Goal: Task Accomplishment & Management: Manage account settings

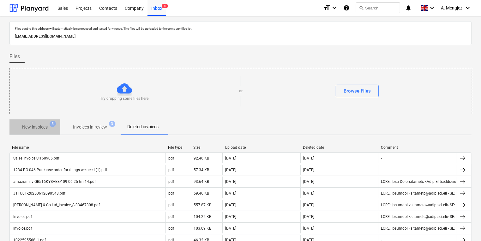
click at [46, 129] on p "New invoices" at bounding box center [35, 127] width 26 height 7
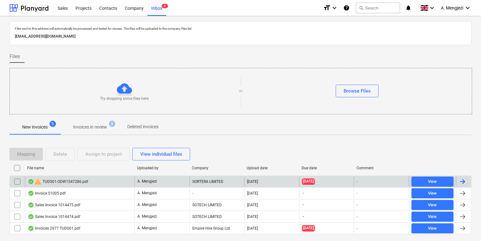
click at [41, 186] on div "warning TUD501-ODW1547286.pdf" at bounding box center [80, 181] width 110 height 10
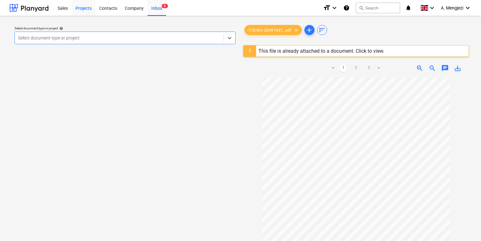
drag, startPoint x: 77, startPoint y: 4, endPoint x: 85, endPoint y: 7, distance: 7.7
click at [78, 4] on div "Projects" at bounding box center [84, 8] width 24 height 16
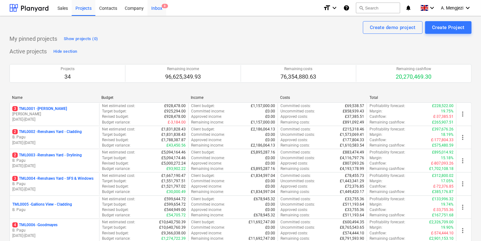
click at [163, 1] on div "Inbox 8" at bounding box center [156, 8] width 19 height 16
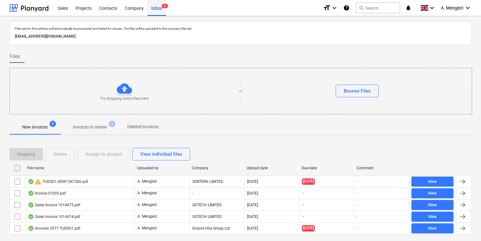
click at [163, 1] on div "Inbox 8" at bounding box center [156, 8] width 19 height 16
click at [113, 124] on span "3" at bounding box center [112, 124] width 6 height 6
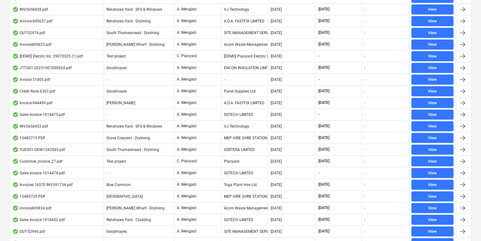
scroll to position [113, 0]
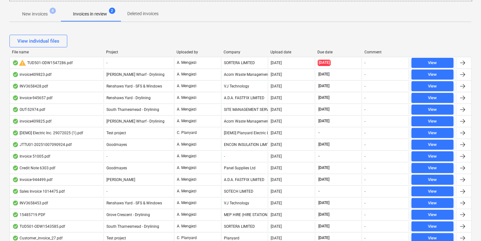
click at [230, 51] on div "Company" at bounding box center [245, 52] width 42 height 4
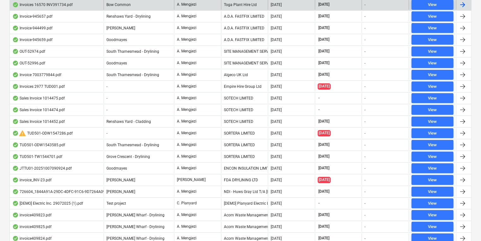
scroll to position [340, 0]
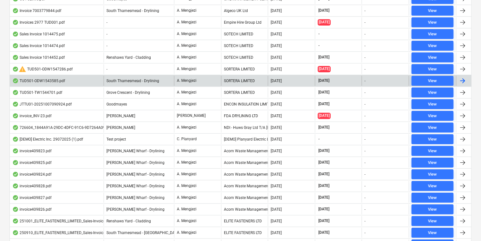
click at [233, 81] on div "SORTERA LIMITED" at bounding box center [244, 81] width 47 height 10
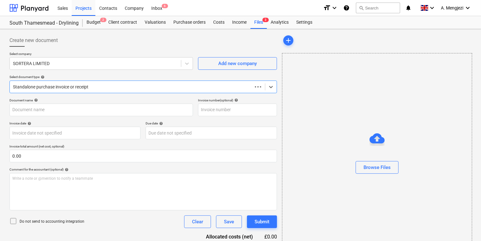
type input "ODW1543585"
type input "[DATE]"
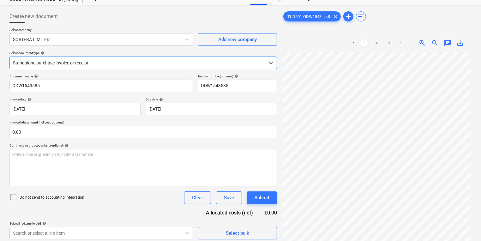
scroll to position [63, 0]
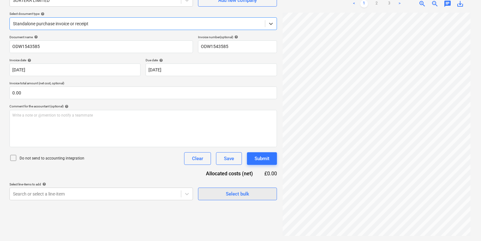
click at [264, 196] on span "Select bulk" at bounding box center [237, 194] width 63 height 8
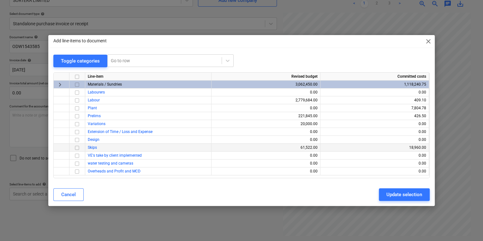
click at [75, 146] on input "checkbox" at bounding box center [77, 148] width 8 height 8
click at [405, 189] on button "Update selection" at bounding box center [404, 194] width 51 height 13
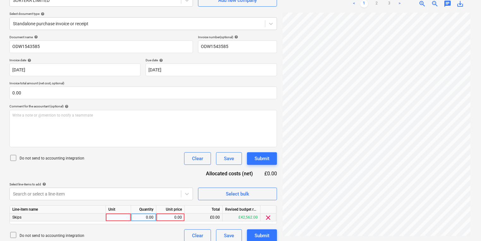
click at [110, 218] on div at bounding box center [118, 217] width 25 height 8
type input "Exchange 12yrd skip"
type input "323.40"
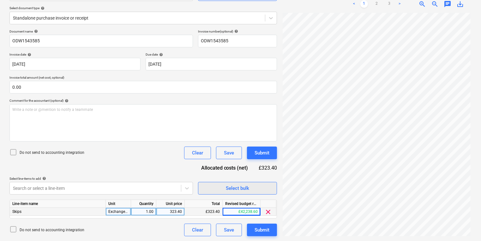
click at [234, 189] on div "Select bulk" at bounding box center [237, 188] width 23 height 8
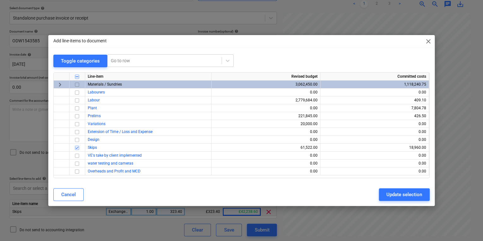
click at [77, 86] on input "checkbox" at bounding box center [77, 85] width 8 height 8
click at [76, 84] on input "checkbox" at bounding box center [77, 85] width 8 height 8
click at [57, 83] on span "keyboard_arrow_right" at bounding box center [60, 85] width 8 height 8
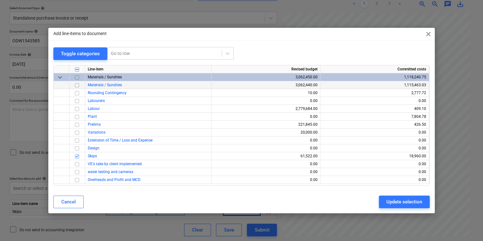
click at [76, 86] on input "checkbox" at bounding box center [77, 85] width 8 height 8
click at [413, 199] on div "Update selection" at bounding box center [404, 202] width 36 height 8
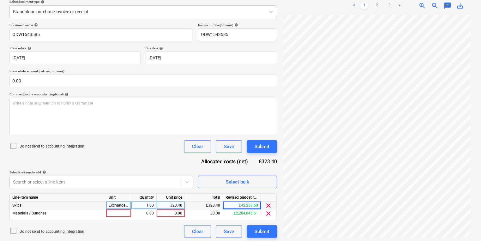
scroll to position [77, 0]
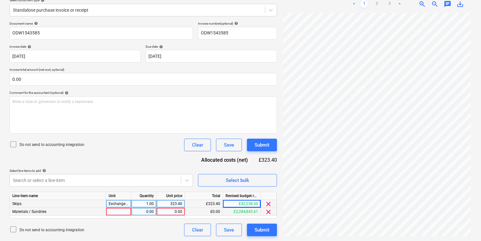
click at [112, 212] on div at bounding box center [118, 212] width 25 height 8
type input "Tonne - plasterboard"
type input "76.92"
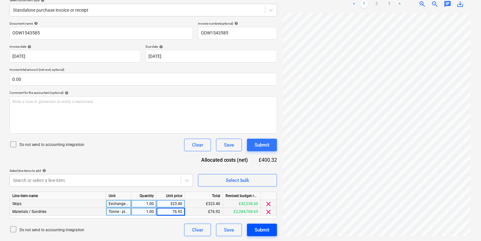
click at [264, 230] on div "Submit" at bounding box center [261, 230] width 15 height 8
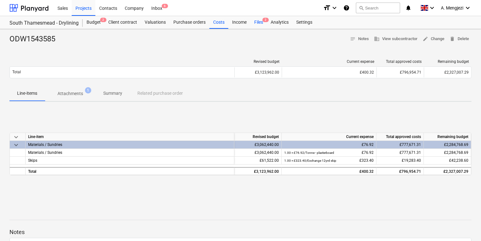
click at [260, 27] on div "Files 2" at bounding box center [258, 22] width 16 height 13
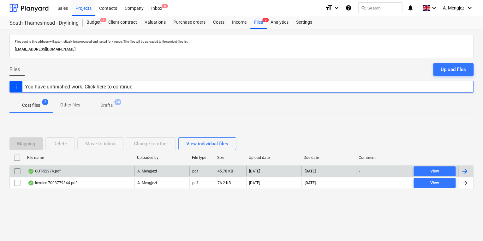
click at [110, 166] on div "OUT-52974.pdf" at bounding box center [80, 171] width 110 height 10
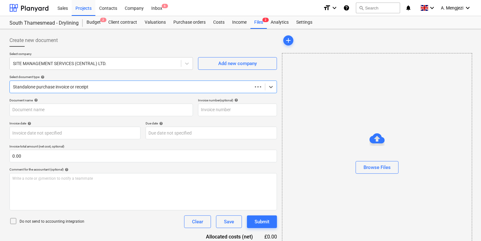
type input "OUT-52974"
type input "[DATE]"
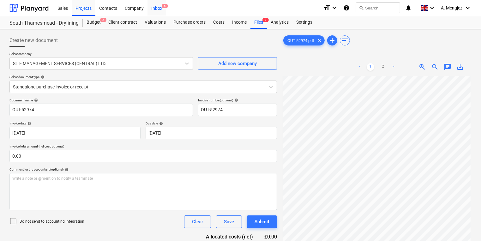
click at [164, 5] on span "6" at bounding box center [165, 6] width 6 height 4
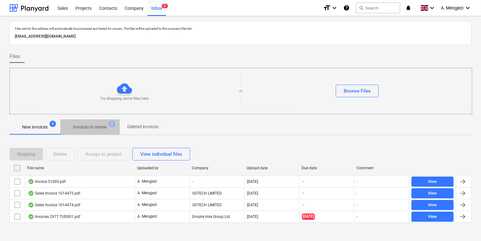
click at [101, 120] on button "Invoices in review 2" at bounding box center [89, 126] width 59 height 15
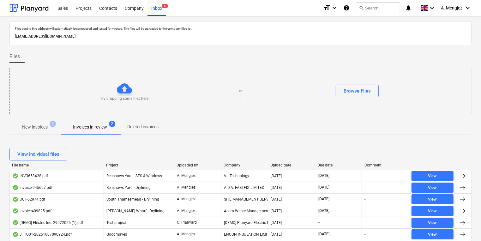
click at [240, 164] on div "Company" at bounding box center [245, 165] width 42 height 4
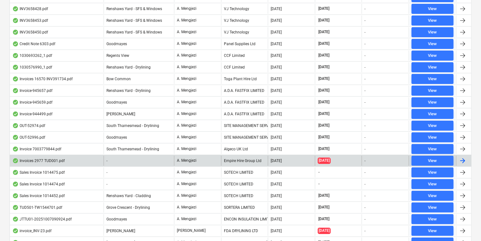
scroll to position [278, 0]
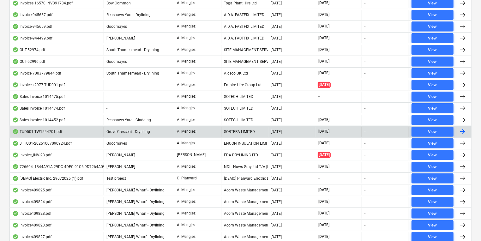
click at [232, 128] on div "SORTERA LIMITED" at bounding box center [244, 132] width 47 height 10
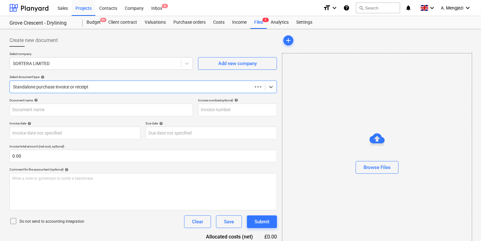
type input "TW1544701"
type input "[DATE]"
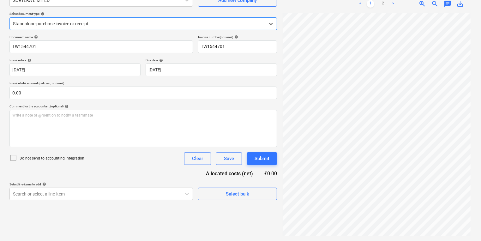
scroll to position [25, 0]
click at [246, 190] on div "Select bulk" at bounding box center [237, 194] width 23 height 8
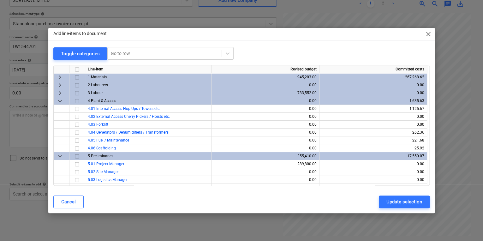
click at [117, 220] on div "Add line-items to document close Toggle categories Go to row Line-item Revised …" at bounding box center [241, 120] width 483 height 241
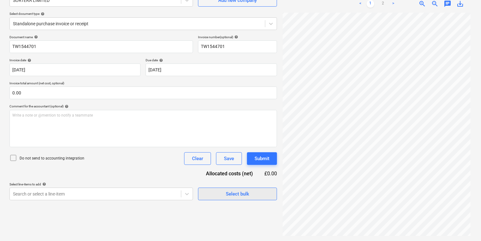
click at [260, 194] on span "Select bulk" at bounding box center [237, 194] width 63 height 8
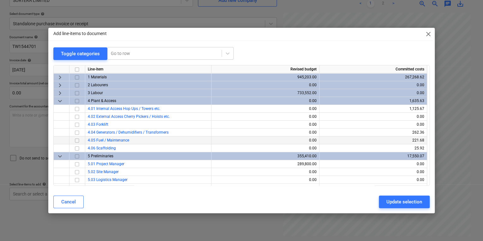
click at [78, 138] on input "checkbox" at bounding box center [77, 140] width 8 height 8
click at [400, 202] on div "Update selection" at bounding box center [404, 202] width 36 height 8
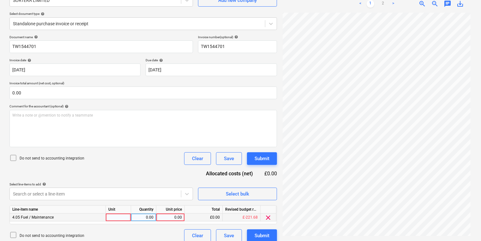
click at [128, 218] on div at bounding box center [118, 217] width 25 height 8
type input "660L Wheelie Bin"
type input "370.50"
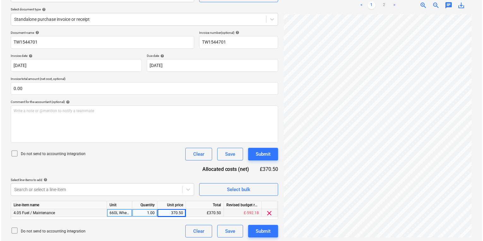
scroll to position [69, 0]
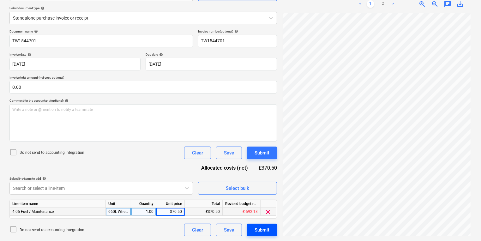
click at [255, 234] on button "Submit" at bounding box center [262, 230] width 30 height 13
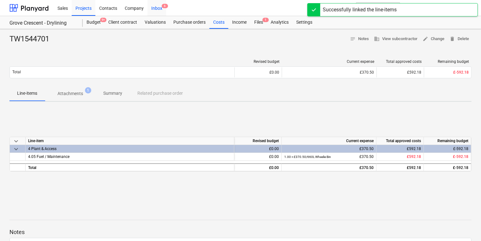
click at [156, 5] on div "Inbox 6" at bounding box center [156, 8] width 19 height 16
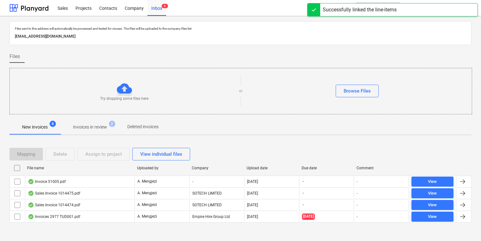
click at [97, 122] on span "Invoices in review 2" at bounding box center [89, 126] width 59 height 11
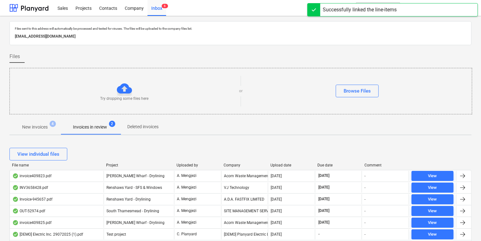
click at [228, 164] on div "Company" at bounding box center [245, 165] width 42 height 4
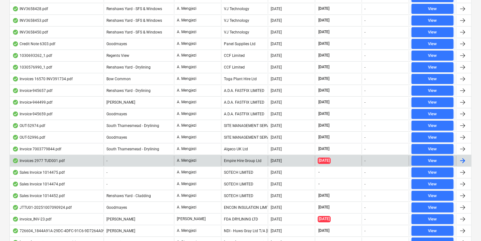
scroll to position [227, 0]
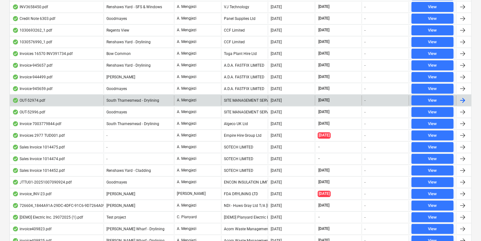
click at [226, 96] on div "SITE MANAGEMENT SERVICES (CENTRAL) LTD." at bounding box center [244, 100] width 47 height 10
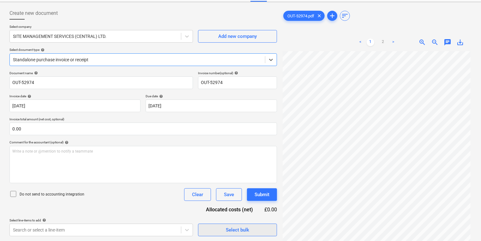
scroll to position [47, 0]
click at [473, 54] on div "OUT-52974.pdf clear add sort < 1 2 > zoom_in zoom_out chat 0 save_alt" at bounding box center [376, 121] width 194 height 234
click at [383, 41] on link "2" at bounding box center [383, 43] width 8 height 8
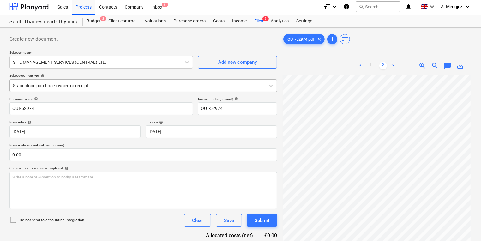
scroll to position [0, 0]
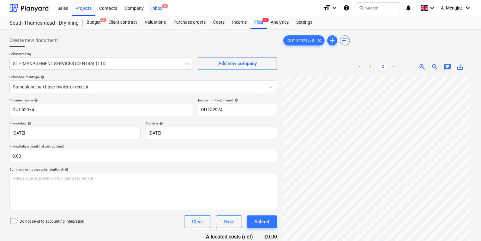
click at [156, 9] on div "Inbox 6" at bounding box center [156, 8] width 19 height 16
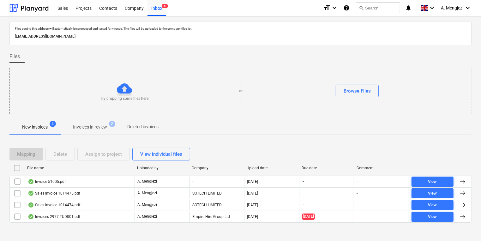
click at [101, 124] on p "Invoices in review" at bounding box center [90, 127] width 34 height 7
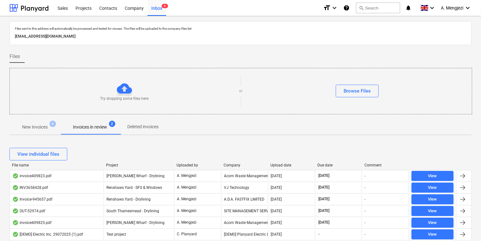
click at [228, 164] on div "Company" at bounding box center [245, 165] width 42 height 4
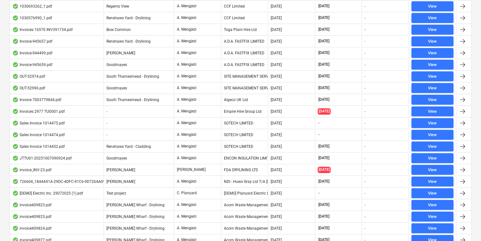
scroll to position [253, 0]
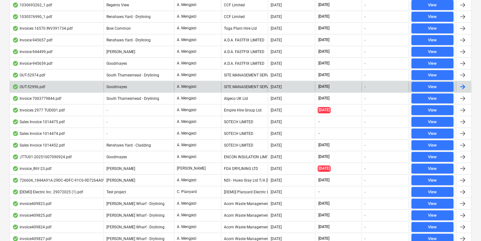
click at [218, 82] on div "A. Mengjezi" at bounding box center [197, 87] width 47 height 10
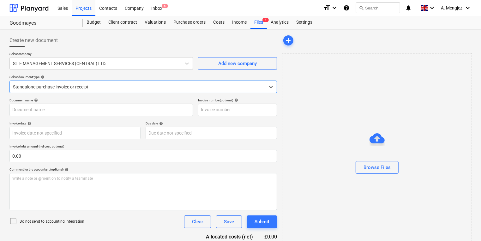
type input "OUT-52996"
type input "[DATE]"
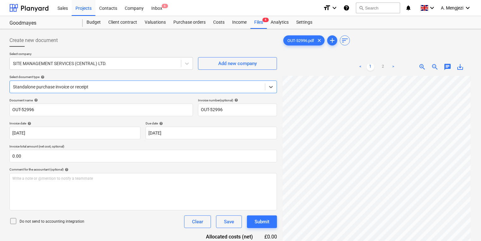
scroll to position [47, 0]
click at [382, 61] on div "< 1 2 >" at bounding box center [377, 67] width 60 height 18
click at [384, 62] on div "< 1 2 >" at bounding box center [377, 67] width 60 height 18
click at [384, 64] on link "2" at bounding box center [383, 67] width 8 height 8
click at [367, 65] on link "1" at bounding box center [371, 67] width 8 height 8
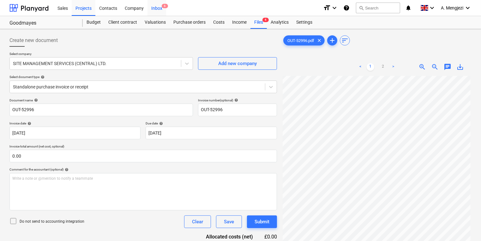
click at [162, 5] on span "6" at bounding box center [165, 6] width 6 height 4
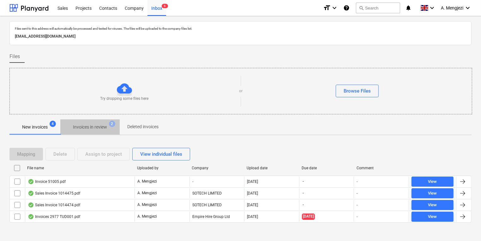
click at [95, 133] on button "Invoices in review 2" at bounding box center [89, 126] width 59 height 15
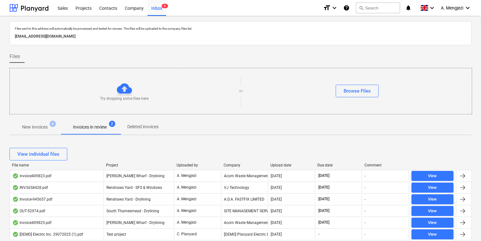
click at [225, 168] on div "File name Project Uploaded by Company Upload date Due date Comment" at bounding box center [240, 166] width 462 height 7
click at [225, 166] on div at bounding box center [220, 165] width 11 height 4
click at [230, 163] on div "Company" at bounding box center [245, 165] width 42 height 4
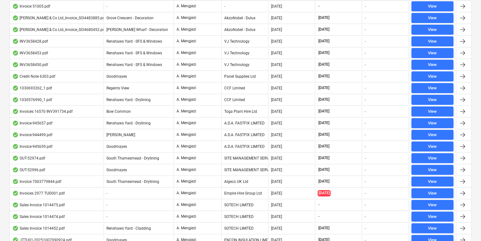
scroll to position [227, 0]
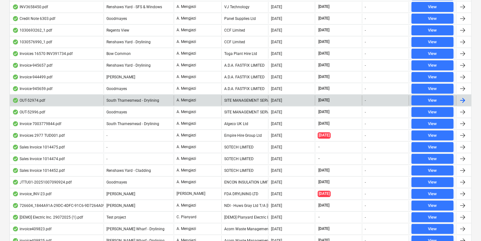
click at [195, 104] on div "A. Mengjezi" at bounding box center [198, 100] width 48 height 10
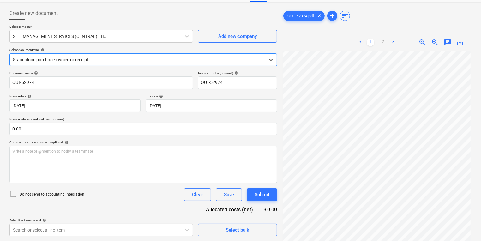
scroll to position [47, 0]
click at [378, 44] on ul "< 1 2 >" at bounding box center [377, 43] width 60 height 8
click at [385, 42] on link "2" at bounding box center [383, 43] width 8 height 8
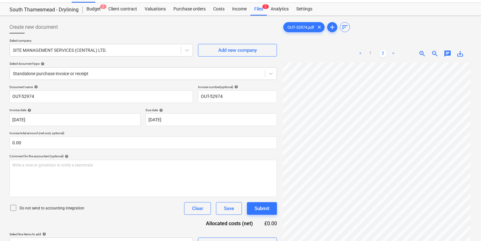
scroll to position [2, 0]
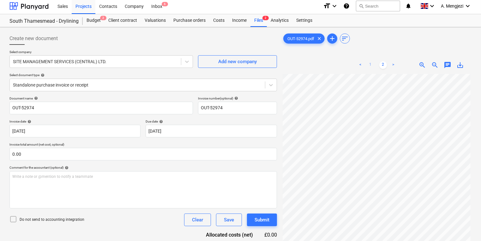
click at [374, 65] on link "1" at bounding box center [371, 65] width 8 height 8
click at [249, 32] on div "Create new document" at bounding box center [142, 38] width 267 height 13
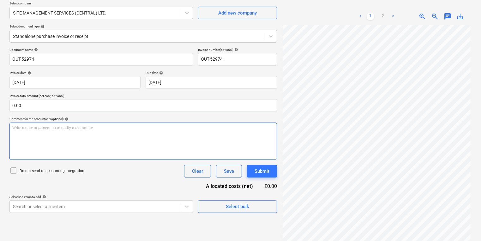
scroll to position [47, 0]
click at [385, 18] on link "2" at bounding box center [383, 17] width 8 height 8
click at [373, 18] on link "1" at bounding box center [371, 17] width 8 height 8
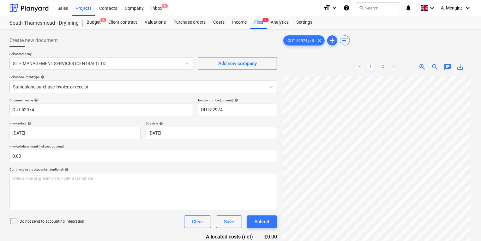
drag, startPoint x: 122, startPoint y: 51, endPoint x: 114, endPoint y: 33, distance: 19.5
click at [122, 51] on div at bounding box center [142, 49] width 267 height 5
click at [79, 11] on div "Projects" at bounding box center [84, 8] width 24 height 16
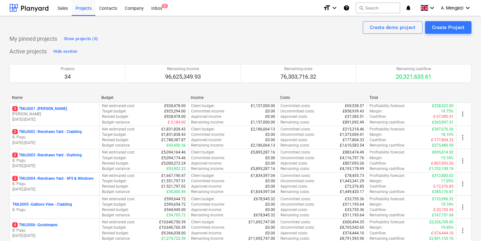
click at [179, 36] on div "My pinned projects Show projects (0)" at bounding box center [240, 39] width 462 height 10
click at [166, 3] on div "Sales Projects Contacts Company Inbox 9+" at bounding box center [186, 8] width 264 height 16
click at [167, 3] on div "Sales Projects Contacts Company Inbox 9+" at bounding box center [186, 8] width 264 height 16
click at [168, 4] on div "Sales Projects Contacts Company Inbox 9+" at bounding box center [186, 8] width 264 height 16
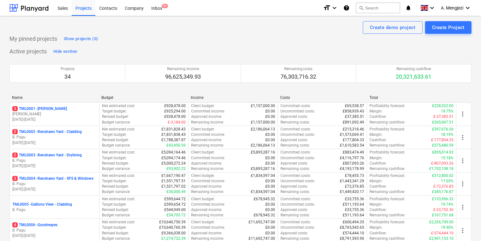
click at [166, 4] on div "Sales Projects Contacts Company Inbox 9+" at bounding box center [186, 8] width 264 height 16
click at [165, 9] on div "Inbox 9+" at bounding box center [156, 8] width 19 height 16
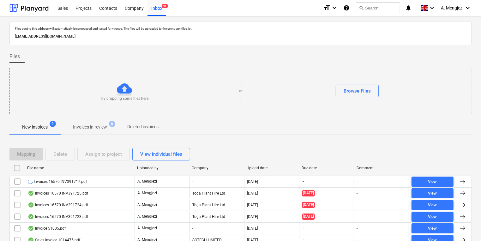
scroll to position [62, 0]
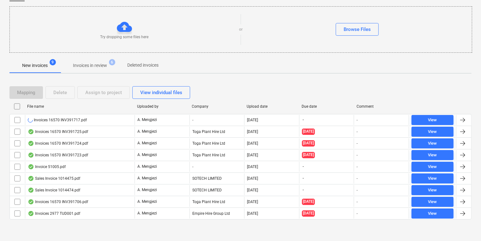
click at [248, 91] on div "Mapping Delete Assign to project View individual files" at bounding box center [240, 92] width 462 height 13
click at [251, 77] on div "Files sent to this address will automatically be processed and tested for virus…" at bounding box center [240, 96] width 462 height 272
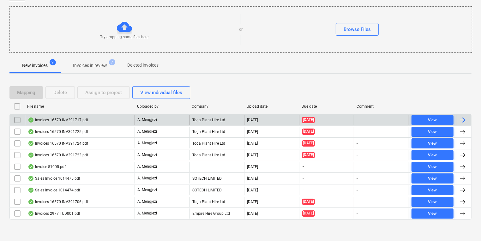
click at [121, 122] on div "Invoices 16570 INV391717.pdf" at bounding box center [80, 120] width 110 height 10
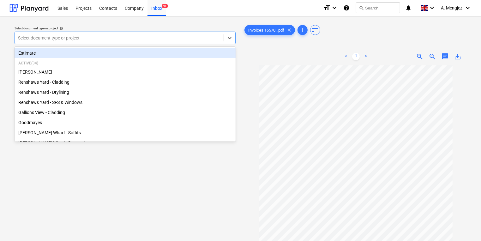
click at [144, 34] on div "Select document type or project" at bounding box center [119, 37] width 209 height 9
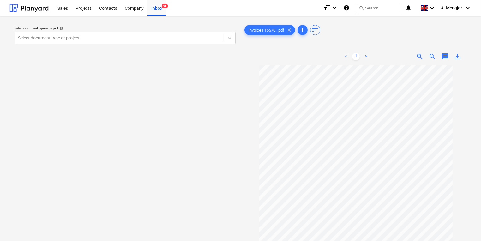
scroll to position [25, 0]
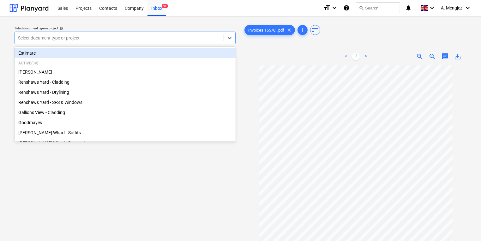
click at [136, 36] on div at bounding box center [119, 38] width 202 height 6
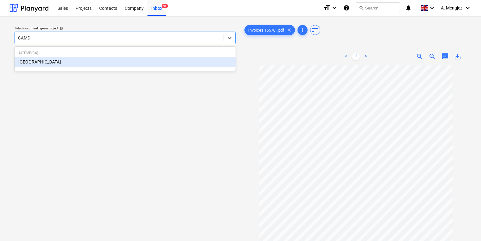
type input "CAMDE"
click at [118, 63] on div "[GEOGRAPHIC_DATA]" at bounding box center [125, 62] width 221 height 10
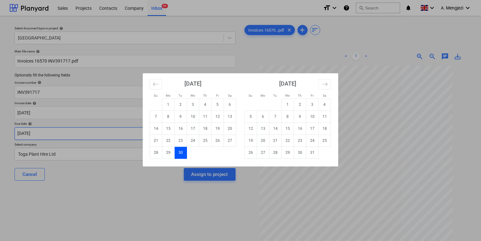
click at [146, 138] on body "Sales Projects Contacts Company Inbox 9+ format_size keyboard_arrow_down help s…" at bounding box center [240, 120] width 481 height 241
click at [316, 156] on td "31" at bounding box center [312, 152] width 12 height 12
type input "[DATE]"
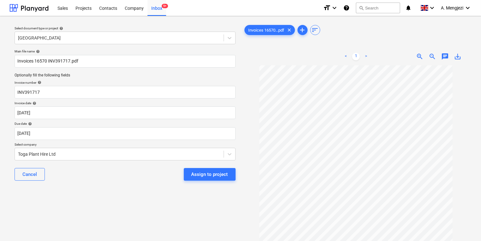
scroll to position [26, 0]
click at [209, 175] on div "Assign to project" at bounding box center [209, 174] width 37 height 8
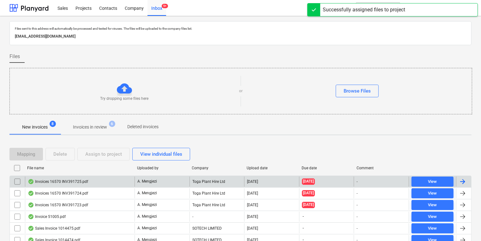
click at [197, 182] on div "Toga Plant Hire Ltd" at bounding box center [216, 181] width 55 height 10
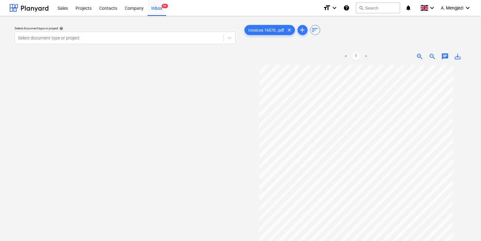
click at [163, 45] on div "Select document type or project help Select document type or project" at bounding box center [125, 35] width 226 height 23
click at [51, 39] on div at bounding box center [119, 38] width 202 height 6
click at [107, 156] on div "Select document type or project help Select document type or project" at bounding box center [124, 156] width 231 height 270
click at [165, 11] on div "Inbox 9+" at bounding box center [156, 8] width 19 height 16
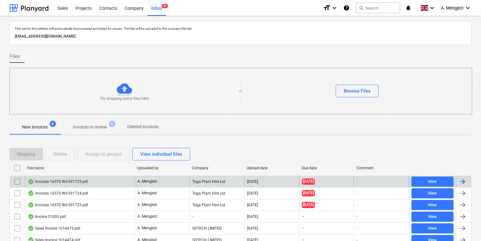
click at [285, 177] on div "[DATE]" at bounding box center [271, 181] width 55 height 10
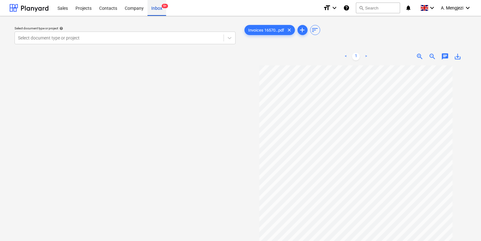
click at [165, 11] on div "Inbox 9+" at bounding box center [156, 8] width 19 height 16
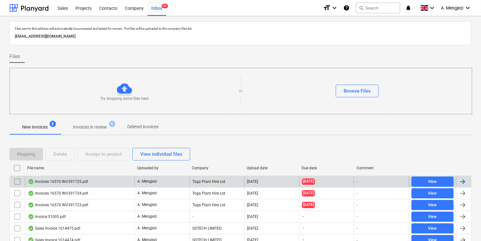
click at [17, 182] on input "checkbox" at bounding box center [17, 181] width 10 height 10
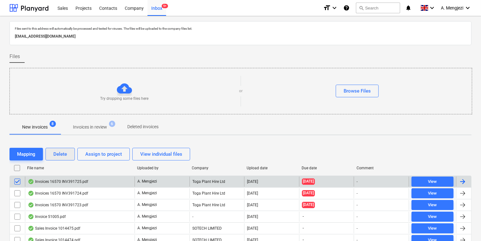
click at [52, 155] on button "Delete" at bounding box center [59, 154] width 29 height 13
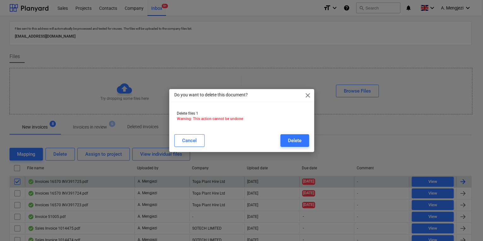
drag, startPoint x: 287, startPoint y: 138, endPoint x: 278, endPoint y: 131, distance: 11.4
click at [287, 138] on button "Delete" at bounding box center [294, 140] width 29 height 13
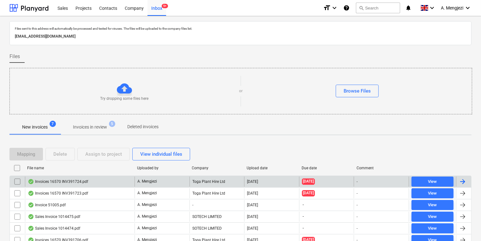
click at [123, 186] on div "Invoices 16570 INV391724.pdf" at bounding box center [80, 181] width 110 height 10
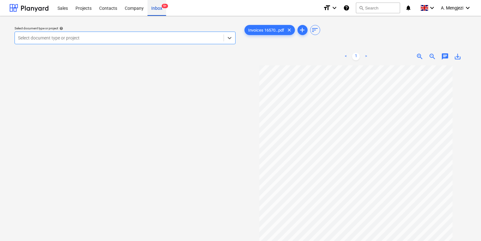
drag, startPoint x: 158, startPoint y: 6, endPoint x: 160, endPoint y: 10, distance: 4.0
click at [158, 6] on div "Inbox 9+" at bounding box center [156, 8] width 19 height 16
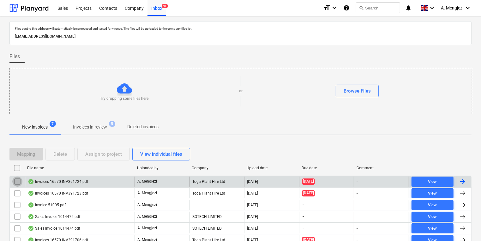
click at [19, 181] on input "checkbox" at bounding box center [17, 181] width 10 height 10
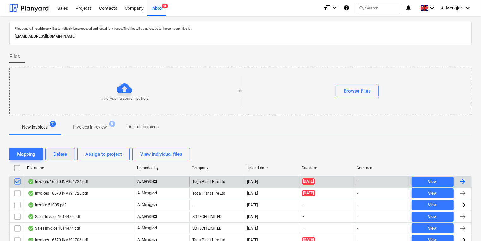
click at [63, 158] on div "Delete" at bounding box center [60, 154] width 14 height 8
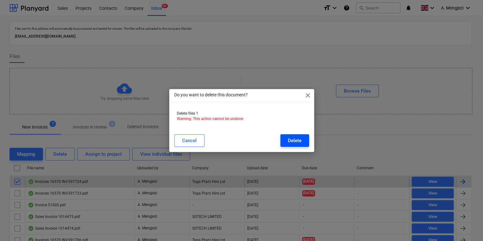
click at [304, 140] on button "Delete" at bounding box center [294, 140] width 29 height 13
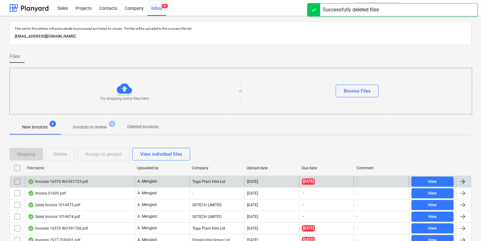
click at [80, 180] on div "Invoices 16570 INV391723.pdf" at bounding box center [58, 181] width 60 height 5
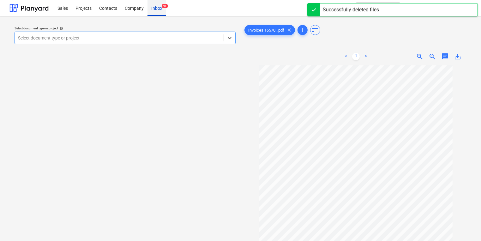
click at [164, 3] on div "Inbox 9+" at bounding box center [156, 8] width 19 height 16
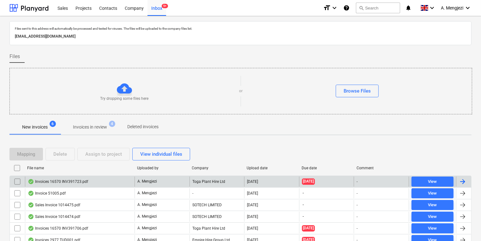
click at [15, 178] on input "checkbox" at bounding box center [17, 181] width 10 height 10
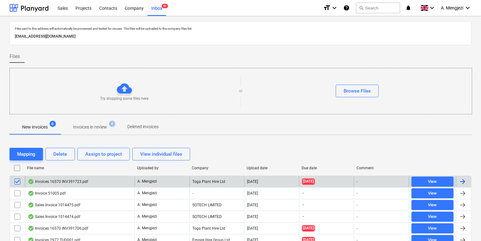
click at [54, 161] on div "Mapping Delete Assign to project View individual files" at bounding box center [240, 154] width 462 height 18
click at [54, 158] on button "Delete" at bounding box center [59, 154] width 29 height 13
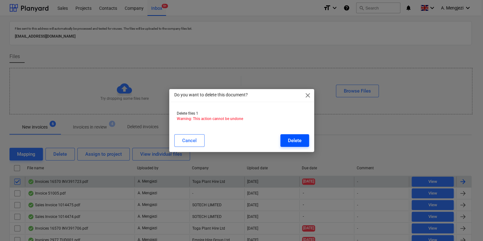
click at [299, 144] on div "Delete" at bounding box center [295, 140] width 14 height 8
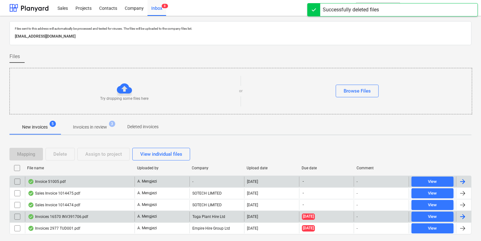
click at [245, 212] on div "[DATE]" at bounding box center [271, 217] width 55 height 10
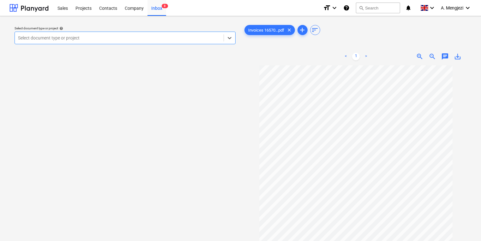
scroll to position [1, 0]
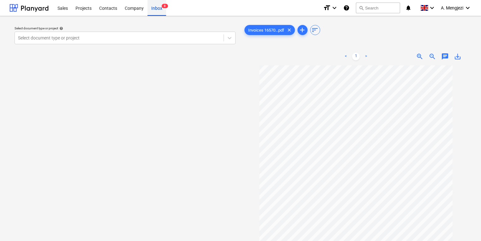
click at [158, 8] on div "Inbox 8" at bounding box center [156, 8] width 19 height 16
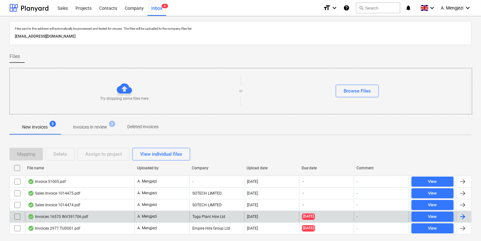
click at [83, 216] on div "Invoices 16570 INV391706.pdf" at bounding box center [58, 216] width 60 height 5
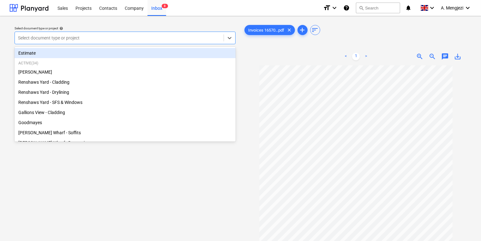
click at [163, 31] on div "Select document type or project help option Estimate focused, 1 of 35. 35 resul…" at bounding box center [125, 35] width 221 height 18
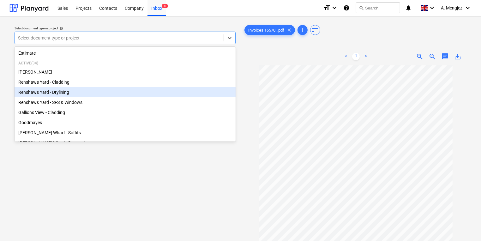
click at [144, 87] on div "[PERSON_NAME] Renshaws Yard - Cladding Renshaws Yard - Drylining Renshaws Yard …" at bounding box center [125, 238] width 221 height 343
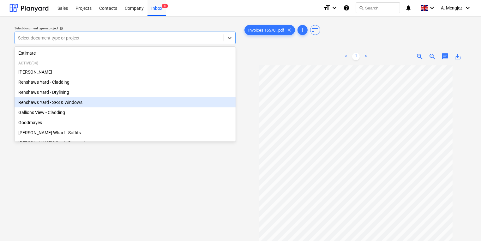
click at [141, 98] on div "Renshaws Yard - SFS & Windows" at bounding box center [125, 102] width 221 height 10
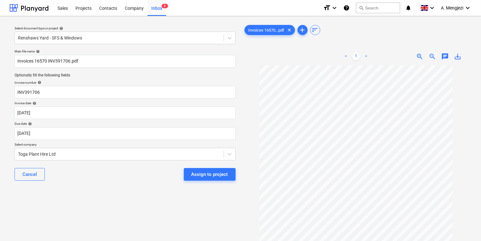
click at [121, 53] on div "Main file name help" at bounding box center [125, 51] width 221 height 4
click at [116, 40] on div at bounding box center [119, 38] width 202 height 6
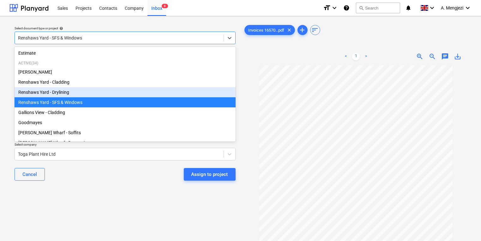
click at [112, 93] on div "Renshaws Yard - Drylining" at bounding box center [125, 92] width 221 height 10
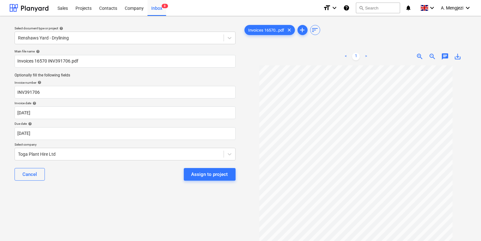
click at [131, 202] on div "Select document type or project help Renshaws Yard - Drylining Main file name h…" at bounding box center [124, 156] width 231 height 270
click at [227, 138] on body "Sales Projects Contacts Company Inbox 8 format_size keyboard_arrow_down help se…" at bounding box center [240, 120] width 481 height 241
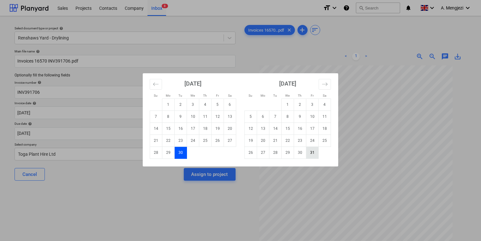
click at [307, 151] on td "31" at bounding box center [312, 152] width 12 height 12
type input "[DATE]"
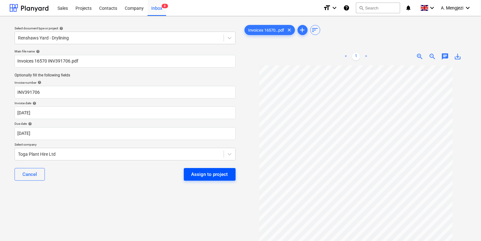
click at [214, 174] on div "Assign to project" at bounding box center [209, 174] width 37 height 8
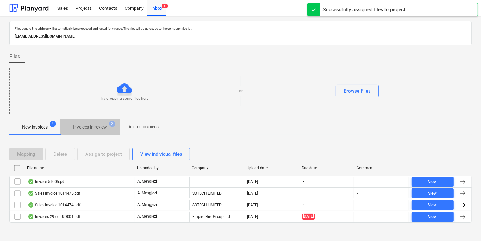
click at [96, 125] on p "Invoices in review" at bounding box center [90, 127] width 34 height 7
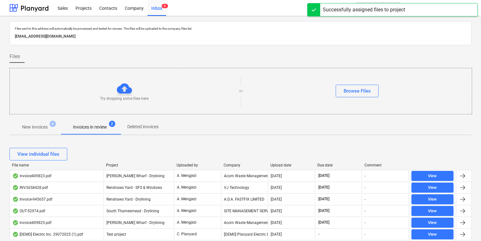
click at [230, 162] on div "View individual files" at bounding box center [240, 154] width 462 height 18
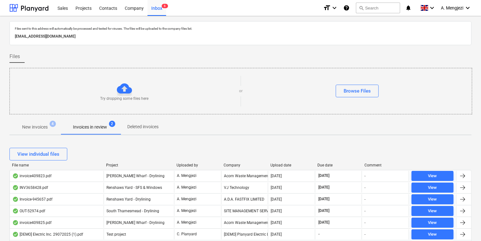
click at [231, 163] on div "Company" at bounding box center [245, 165] width 42 height 4
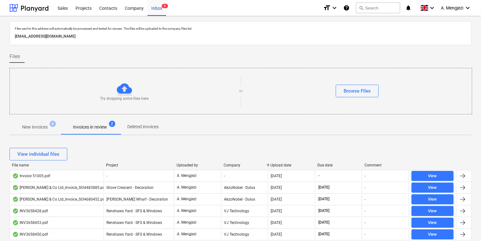
click at [231, 163] on div "Company" at bounding box center [245, 165] width 42 height 4
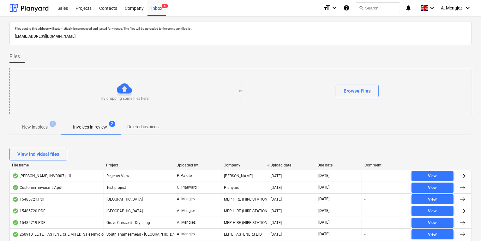
click at [284, 163] on div "Upload date" at bounding box center [292, 165] width 42 height 4
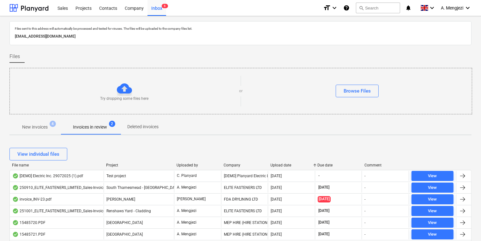
click at [284, 163] on div "Upload date" at bounding box center [292, 165] width 42 height 4
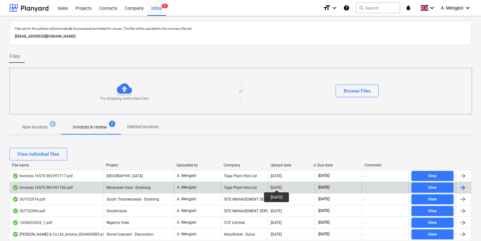
click at [281, 185] on div "[DATE]" at bounding box center [276, 187] width 11 height 4
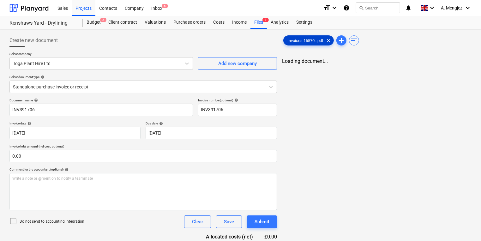
click at [308, 39] on span "Invoices 16570...pdf" at bounding box center [305, 40] width 44 height 5
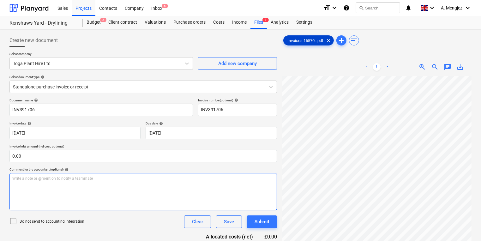
scroll to position [63, 0]
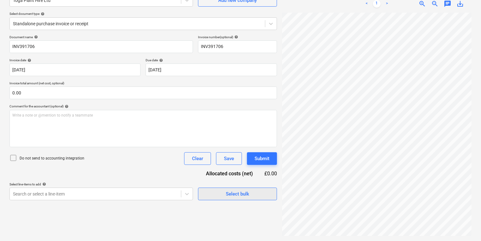
click at [266, 193] on span "Select bulk" at bounding box center [237, 194] width 63 height 8
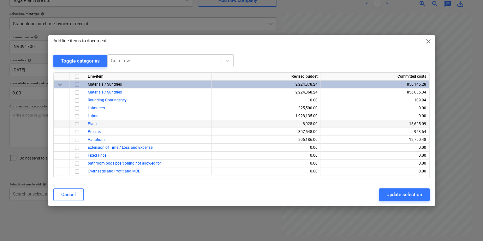
click at [99, 127] on div "Plant" at bounding box center [148, 124] width 126 height 8
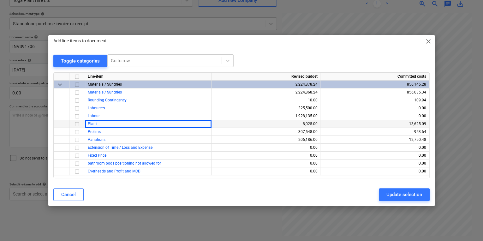
click at [79, 122] on input "checkbox" at bounding box center [77, 124] width 8 height 8
click at [390, 189] on button "Update selection" at bounding box center [404, 194] width 51 height 13
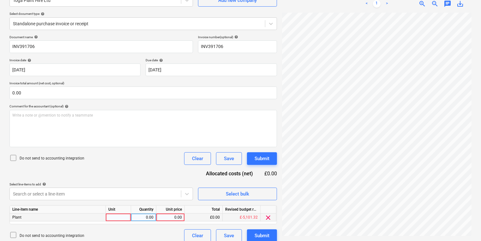
click at [106, 218] on div at bounding box center [118, 217] width 25 height 8
type input "Light Duty Sheet Carrying Truck w/ clamp"
type input "2"
type input "39.60"
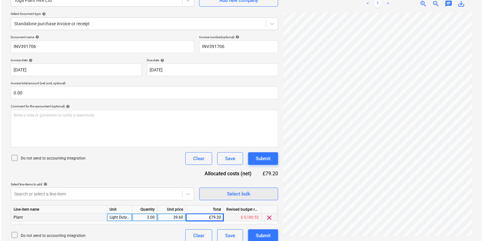
scroll to position [31, 0]
click at [268, 149] on div "Document name help INV391706 Invoice number (optional) help INV391706 Invoice d…" at bounding box center [142, 138] width 267 height 207
click at [268, 153] on button "Submit" at bounding box center [262, 158] width 30 height 13
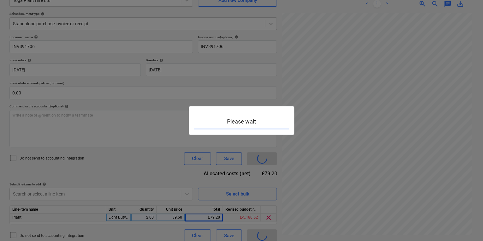
click at [268, 155] on div at bounding box center [241, 120] width 483 height 241
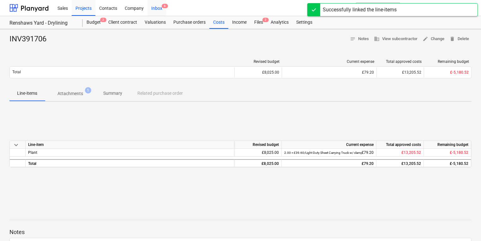
click at [159, 9] on div "Inbox 6" at bounding box center [156, 8] width 19 height 16
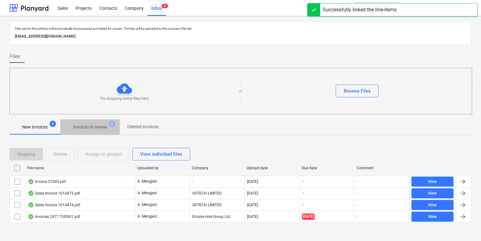
click at [82, 127] on p "Invoices in review" at bounding box center [90, 127] width 34 height 7
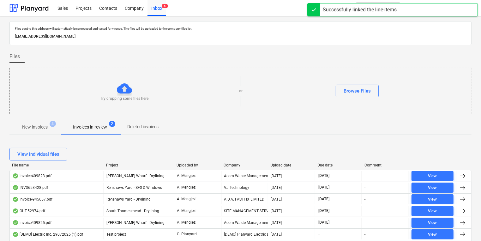
click at [280, 157] on div "View individual files" at bounding box center [240, 154] width 462 height 13
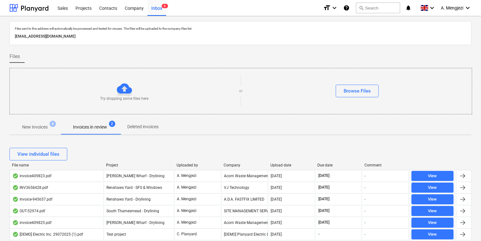
click at [283, 165] on div "Upload date" at bounding box center [292, 165] width 42 height 4
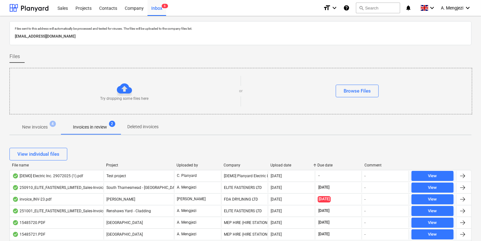
click at [282, 165] on div "Upload date" at bounding box center [292, 165] width 42 height 4
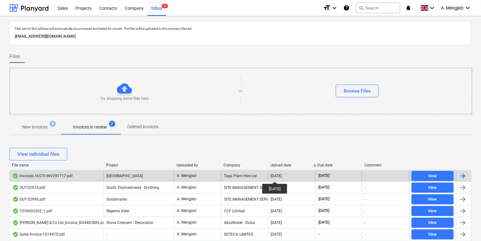
click at [279, 176] on div "[DATE]" at bounding box center [276, 176] width 11 height 4
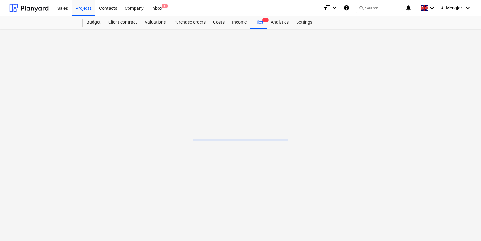
click at [279, 176] on main at bounding box center [240, 135] width 481 height 212
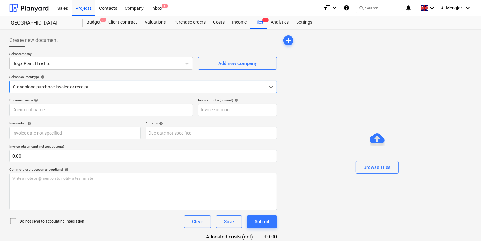
type input "INV391717"
type input "[DATE]"
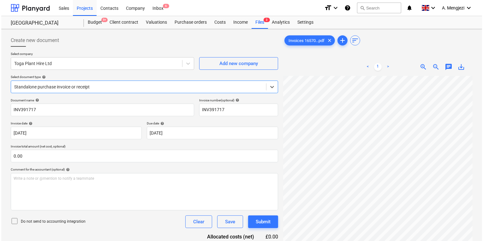
scroll to position [63, 0]
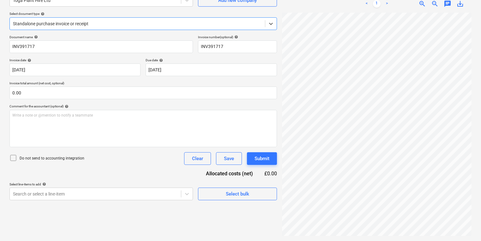
click at [82, 24] on div at bounding box center [137, 24] width 249 height 6
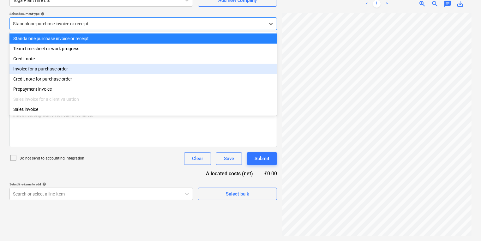
click at [77, 73] on div "Invoice for a purchase order" at bounding box center [142, 69] width 267 height 10
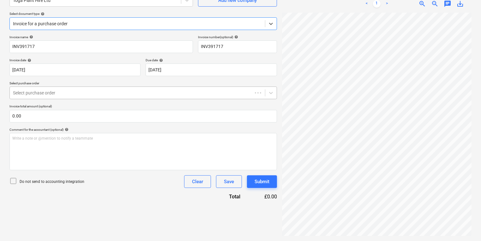
click at [79, 88] on div "Select purchase order" at bounding box center [142, 92] width 267 height 13
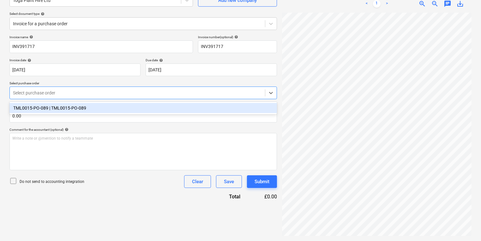
click at [79, 92] on div at bounding box center [137, 93] width 249 height 6
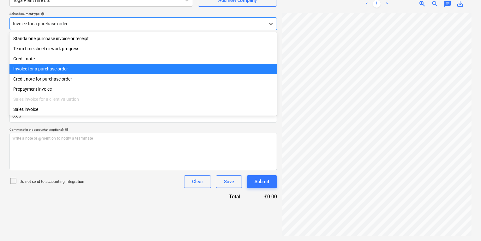
click at [80, 24] on div at bounding box center [137, 24] width 249 height 6
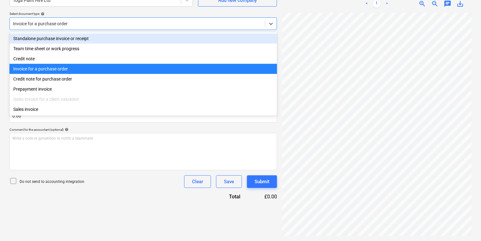
click at [79, 40] on div "Standalone purchase invoice or receipt" at bounding box center [142, 38] width 267 height 10
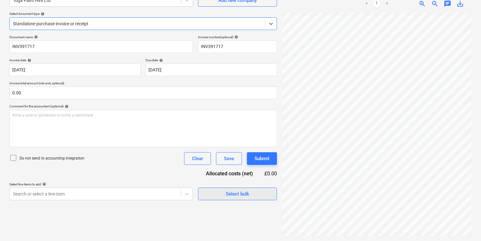
click at [227, 195] on div "Select bulk" at bounding box center [237, 194] width 23 height 8
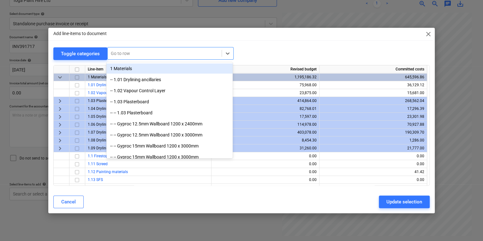
click at [166, 51] on div at bounding box center [165, 53] width 108 height 6
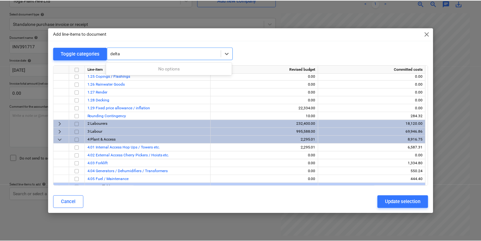
scroll to position [227, 0]
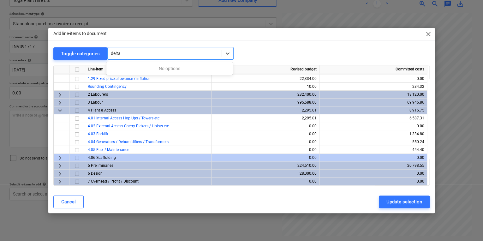
type input "delta"
click at [74, 125] on input "checkbox" at bounding box center [77, 126] width 8 height 8
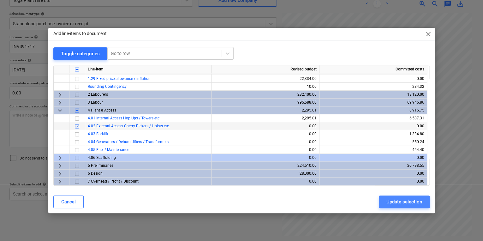
click at [394, 201] on div "Update selection" at bounding box center [404, 202] width 36 height 8
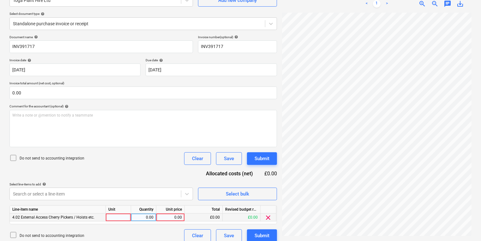
click at [117, 218] on div at bounding box center [118, 217] width 25 height 8
type input "Delta Deck"
click at [141, 221] on div "Line-item name Unit Quantity Unit price Total Revised budget remaining 4.02 Ext…" at bounding box center [142, 214] width 267 height 19
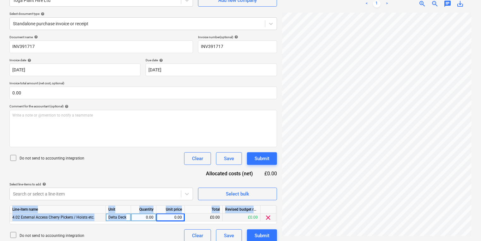
click at [140, 218] on div "0.00" at bounding box center [144, 217] width 20 height 8
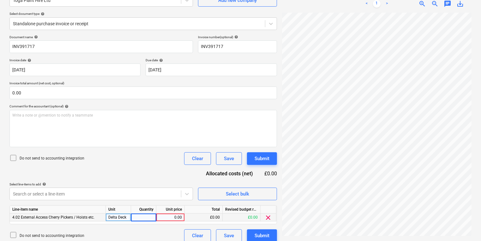
type input "1"
type input "39.60"
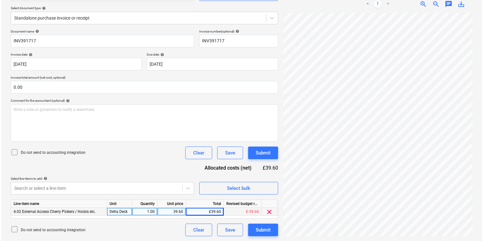
scroll to position [31, 0]
click at [275, 230] on button "Submit" at bounding box center [262, 230] width 30 height 13
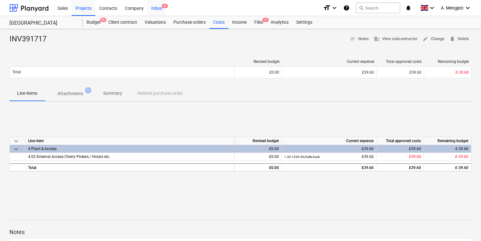
click at [158, 1] on div "Inbox 6" at bounding box center [156, 8] width 19 height 16
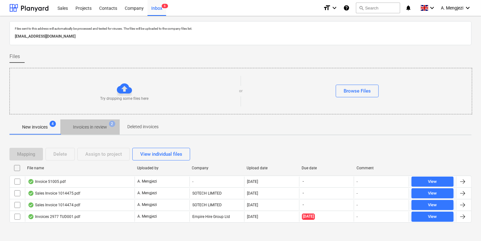
click at [103, 126] on p "Invoices in review" at bounding box center [90, 127] width 34 height 7
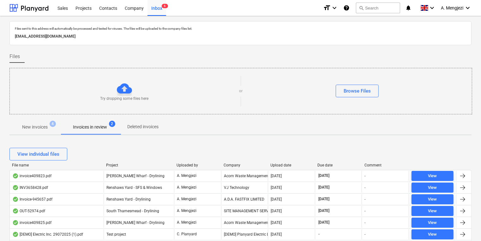
click at [242, 163] on div "Company" at bounding box center [245, 165] width 42 height 4
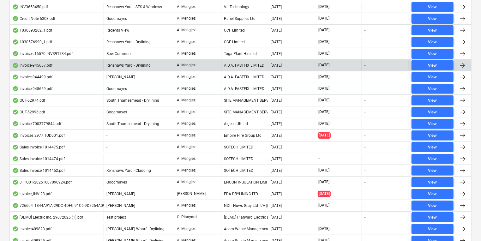
scroll to position [354, 0]
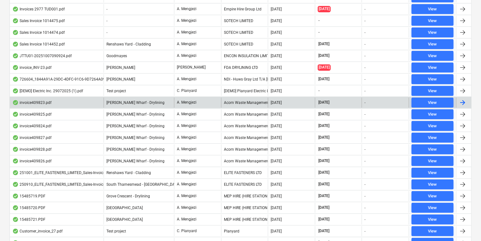
click at [216, 101] on div "A. Mengjezi" at bounding box center [197, 103] width 47 height 10
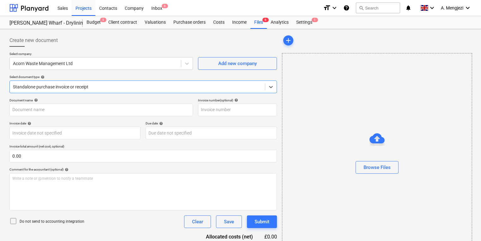
type input "409823"
type input "[DATE]"
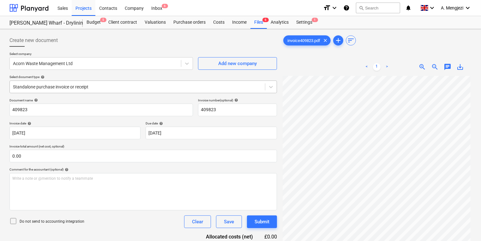
click at [63, 86] on div at bounding box center [137, 87] width 249 height 6
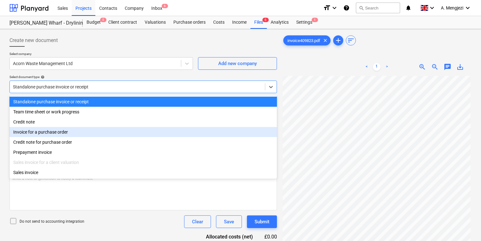
click at [50, 134] on div "Invoice for a purchase order" at bounding box center [142, 132] width 267 height 10
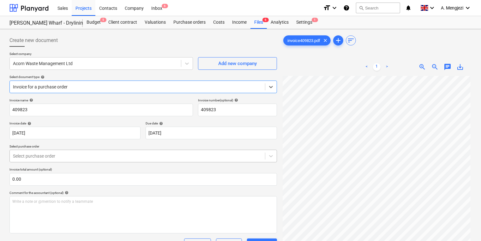
click at [46, 156] on body "Sales Projects Contacts Company Inbox 6 format_size keyboard_arrow_down help se…" at bounding box center [240, 120] width 481 height 241
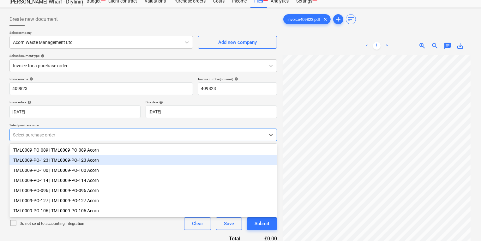
scroll to position [33, 0]
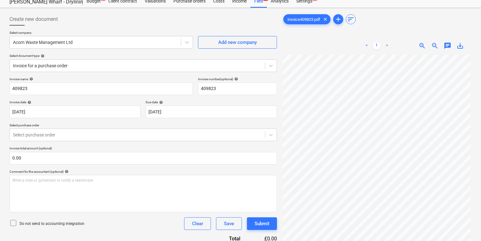
click at [420, 53] on div "< 1 > zoom_in zoom_out chat 0 save_alt" at bounding box center [376, 46] width 189 height 18
click at [420, 49] on div "< 1 > zoom_in zoom_out chat 0 save_alt" at bounding box center [376, 46] width 189 height 18
click at [420, 45] on span "zoom_in" at bounding box center [422, 46] width 8 height 8
click at [420, 45] on div "< 1 > zoom_in zoom_out chat 0 save_alt" at bounding box center [376, 46] width 189 height 18
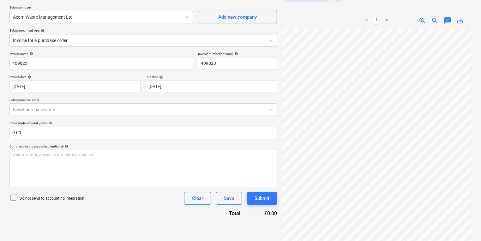
scroll to position [51, 96]
click at [141, 99] on p "Select purchase order" at bounding box center [142, 100] width 267 height 5
click at [141, 102] on p "Select purchase order" at bounding box center [142, 100] width 267 height 5
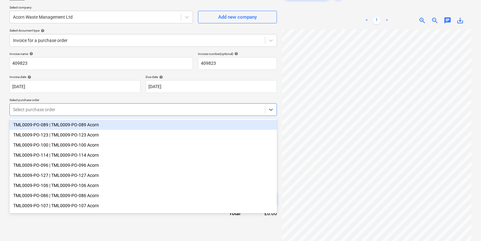
click at [135, 112] on div at bounding box center [137, 109] width 249 height 6
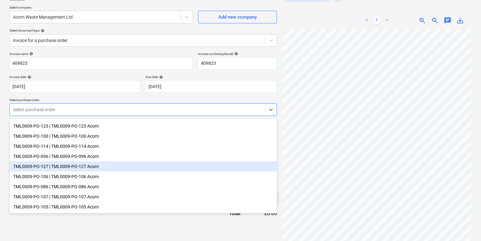
scroll to position [0, 0]
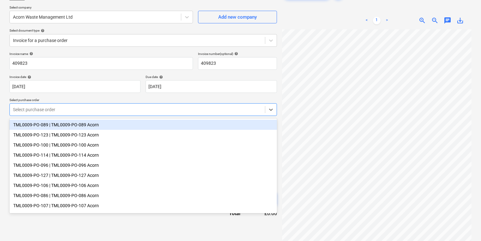
click at [110, 99] on p "Select purchase order" at bounding box center [142, 100] width 267 height 5
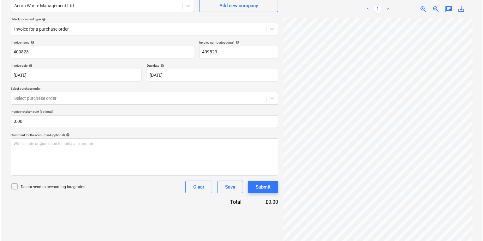
scroll to position [63, 0]
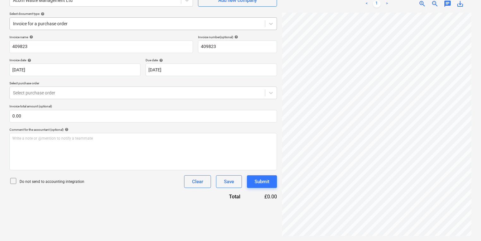
click at [99, 27] on div "Invoice for a purchase order" at bounding box center [137, 23] width 255 height 9
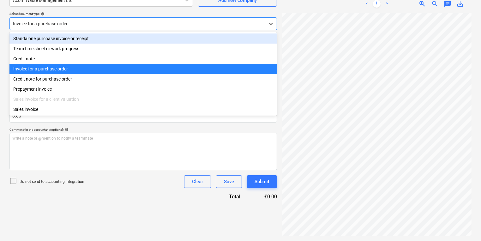
click at [101, 40] on div "Standalone purchase invoice or receipt" at bounding box center [142, 38] width 267 height 10
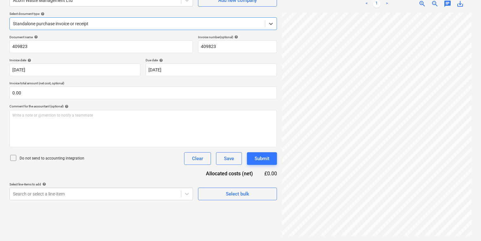
click at [243, 185] on div "Select bulk" at bounding box center [237, 191] width 79 height 18
click at [243, 192] on div "Select bulk" at bounding box center [237, 194] width 23 height 8
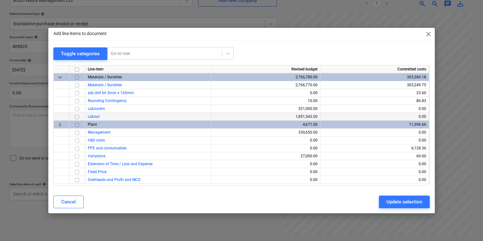
click at [57, 118] on div at bounding box center [62, 117] width 16 height 8
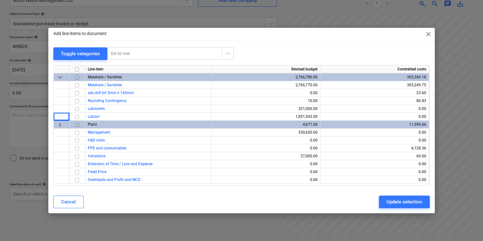
click at [57, 124] on span "keyboard_arrow_right" at bounding box center [60, 125] width 8 height 8
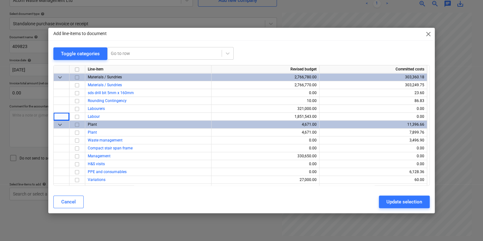
click at [57, 124] on span "keyboard_arrow_down" at bounding box center [60, 125] width 8 height 8
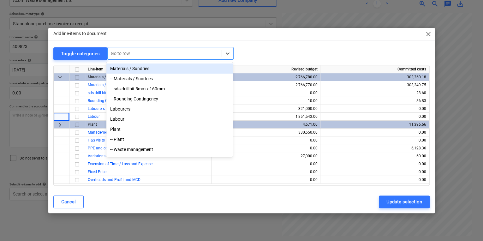
click at [139, 51] on div at bounding box center [165, 53] width 108 height 6
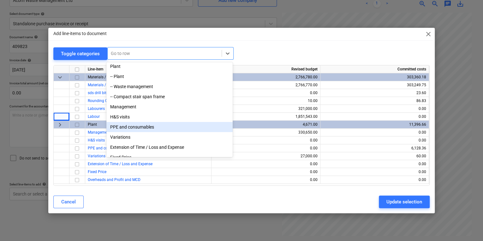
scroll to position [84, 0]
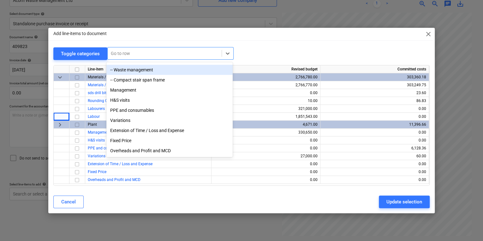
click at [152, 71] on div "-- Waste management" at bounding box center [169, 70] width 126 height 10
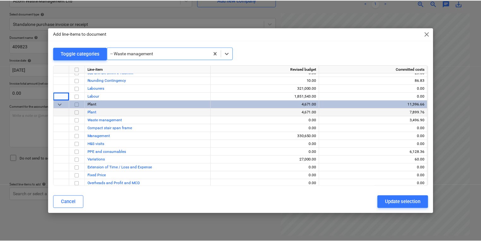
scroll to position [24, 0]
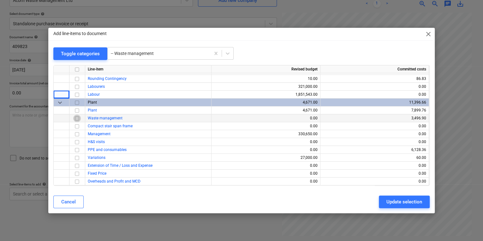
click at [75, 116] on input "checkbox" at bounding box center [77, 118] width 8 height 8
click at [394, 206] on button "Update selection" at bounding box center [404, 201] width 51 height 13
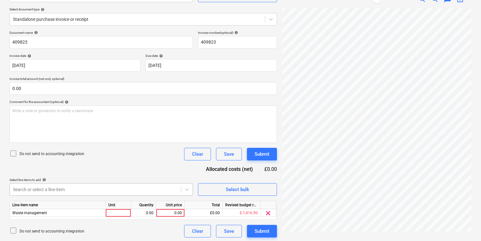
scroll to position [69, 0]
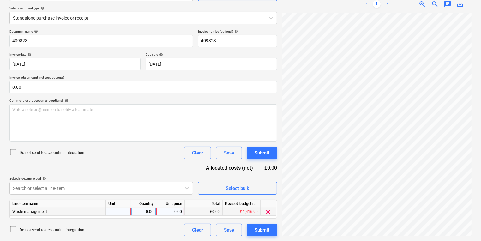
click at [107, 214] on div at bounding box center [118, 212] width 25 height 8
type input "12yd open skip["
click at [273, 155] on div "Create new document Select company Acorn Waste Management Ltd Add new company S…" at bounding box center [240, 101] width 467 height 276
click at [163, 214] on div "0.00" at bounding box center [170, 212] width 23 height 8
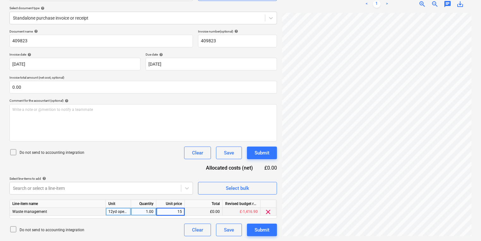
type input "150"
click at [225, 187] on span "Select bulk" at bounding box center [237, 188] width 63 height 8
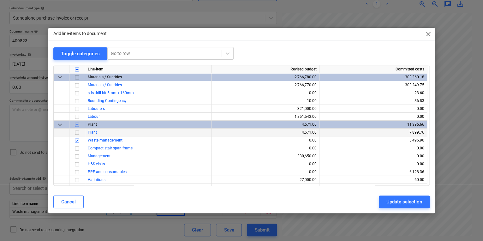
click at [77, 133] on input "checkbox" at bounding box center [77, 132] width 8 height 8
click at [403, 202] on div "Update selection" at bounding box center [404, 202] width 36 height 8
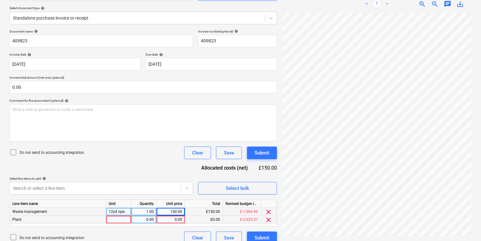
click at [119, 216] on div at bounding box center [118, 220] width 25 height 8
click at [480, 139] on html "Sales Projects Contacts Company Inbox 6 format_size keyboard_arrow_down help se…" at bounding box center [240, 51] width 481 height 241
click at [107, 217] on div at bounding box center [118, 220] width 25 height 8
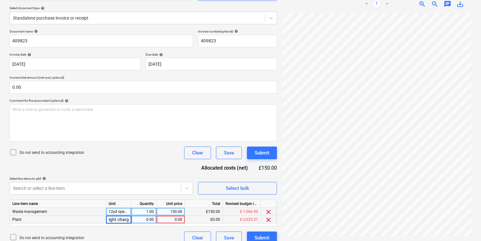
type input "Excess weight charge"
click at [172, 219] on div "0.00" at bounding box center [170, 220] width 23 height 8
type input "381.70"
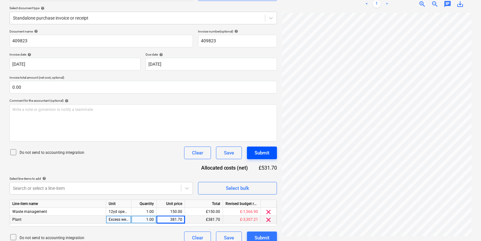
click at [260, 155] on div "Submit" at bounding box center [261, 153] width 15 height 8
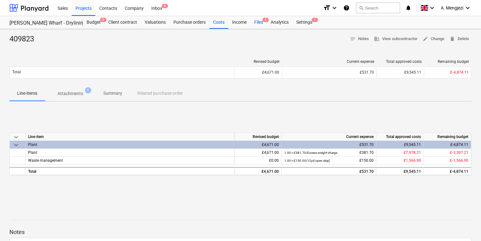
click at [260, 23] on div "Files 5" at bounding box center [258, 22] width 16 height 13
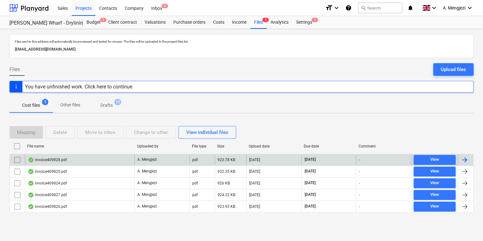
click at [142, 155] on div "A. Mengjezi" at bounding box center [161, 160] width 55 height 10
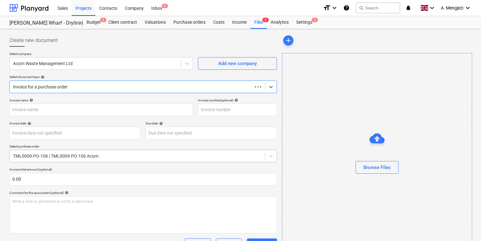
type input "409828"
type input "[DATE]"
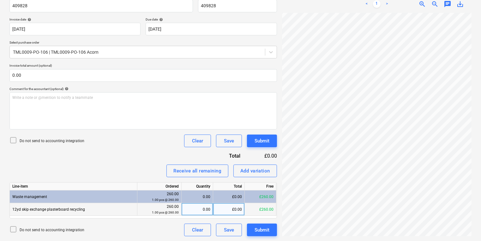
scroll to position [38, 96]
click at [260, 207] on div "Create new document Select company Acorn Waste Management Ltd Add new company S…" at bounding box center [240, 83] width 467 height 311
click at [225, 215] on div "£0.00" at bounding box center [229, 209] width 32 height 13
type input "150"
click at [249, 174] on div "Add variation" at bounding box center [255, 171] width 30 height 8
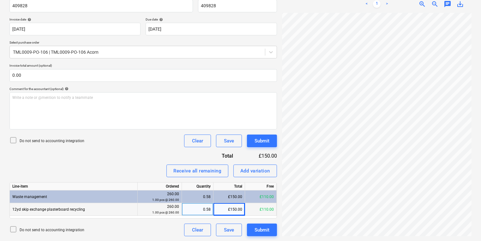
scroll to position [36, 30]
click at [480, 91] on html "Sales Projects Contacts Company Inbox 6 format_size keyboard_arrow_down help se…" at bounding box center [240, 16] width 481 height 241
click at [261, 172] on div "Add variation" at bounding box center [255, 171] width 30 height 8
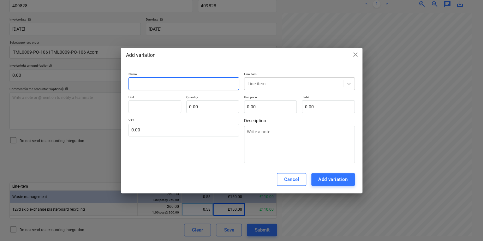
click at [196, 86] on input "text" at bounding box center [183, 83] width 111 height 13
type textarea "x"
type input "E"
type textarea "x"
type input "Es"
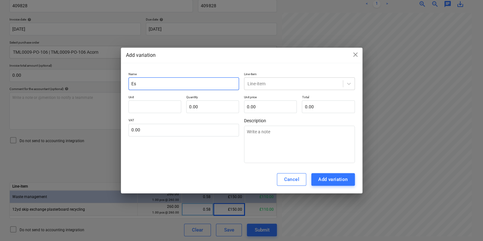
type textarea "x"
type input "E"
type textarea "x"
type input "Ex"
type textarea "x"
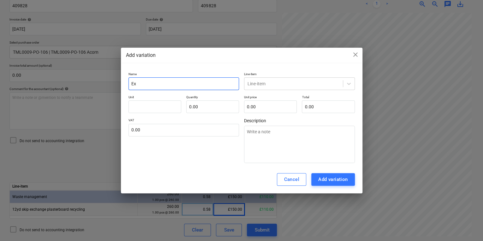
type input "Exe"
type textarea "x"
type input "Ex"
type textarea "x"
type input "Exc"
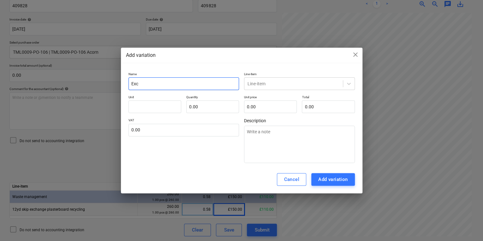
type textarea "x"
type input "Exce"
type textarea "x"
type input "Exc"
type textarea "x"
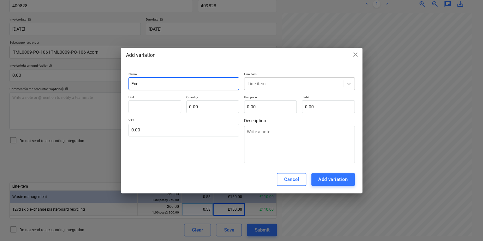
type input "Ex"
type textarea "x"
type input "Exc"
type textarea "x"
type input "Exce"
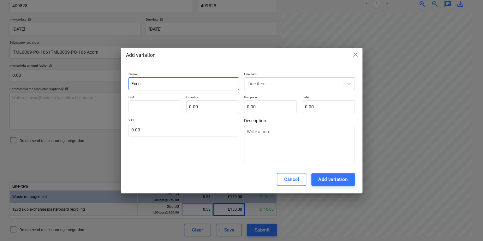
type textarea "x"
type input "Exces"
type textarea "x"
type input "Excess"
type textarea "x"
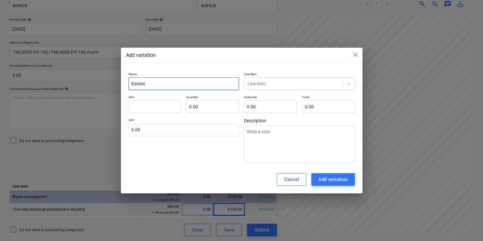
type input "Excess"
type textarea "x"
type input "Excess w"
type textarea "x"
type input "Excess wa"
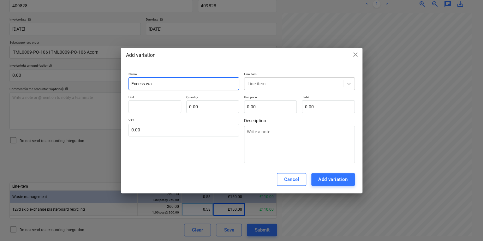
type textarea "x"
type input "Excess w"
type textarea "x"
type input "Excess we"
type textarea "x"
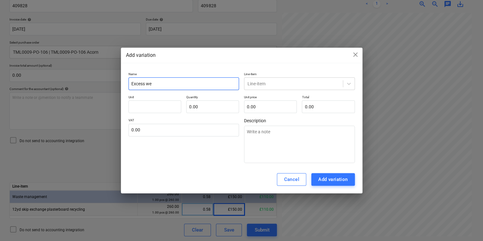
type input "Excess wei"
type textarea "x"
type input "Excess weigh"
type textarea "x"
type input "Excess weight"
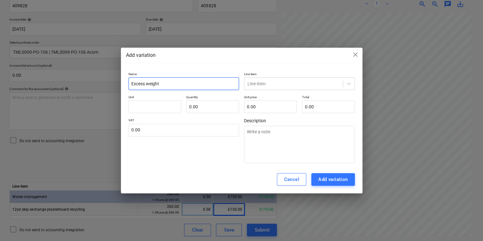
type textarea "x"
type input "Excess weight"
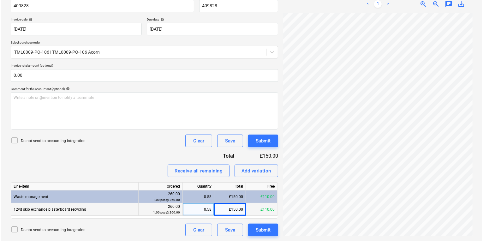
scroll to position [42, 96]
click at [261, 170] on div "Add variation" at bounding box center [255, 171] width 30 height 8
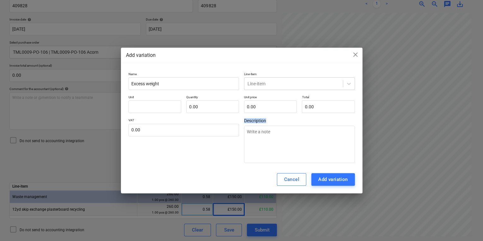
click at [261, 170] on div "Cancel Add variation" at bounding box center [241, 179] width 241 height 28
click at [197, 85] on input "Excess weight" at bounding box center [183, 83] width 111 height 13
type textarea "x"
type input "Excess weight t"
type textarea "x"
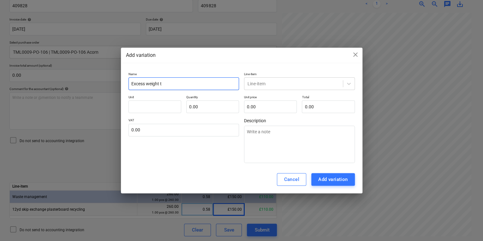
type input "Excess weight to"
type textarea "x"
type input "Excess weight [PERSON_NAME]"
type textarea "x"
type input "Excess weight tomn"
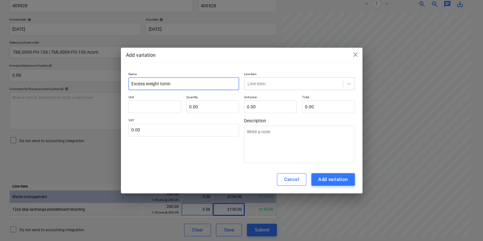
type textarea "x"
type input "Excess weight tomna"
type textarea "x"
type input "Excess weight tomn"
type textarea "x"
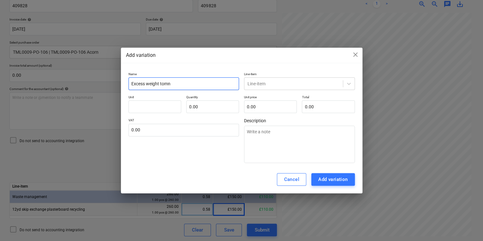
type input "Excess weight [PERSON_NAME]"
type textarea "x"
type input "Excess weight to"
type textarea "x"
type input "Excess weight ton"
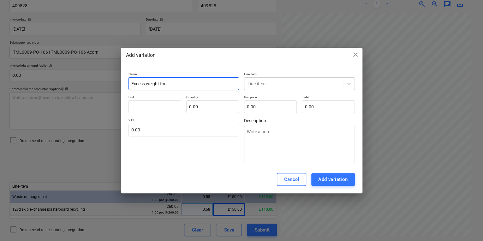
type textarea "x"
type input "Excess weight [PERSON_NAME]"
type textarea "x"
type input "Excess weight [PERSON_NAME]"
type textarea "x"
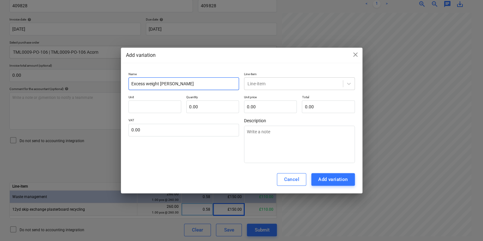
type input "Excess weight tonnag"
type textarea "x"
type input "Excess weight tonnage"
type input "p"
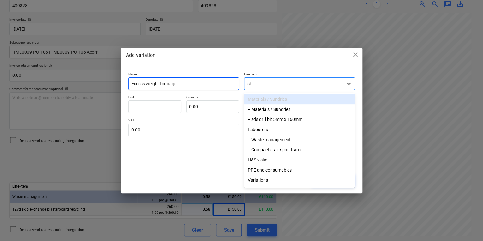
type input "s"
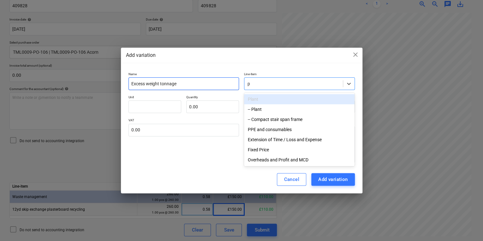
type input "pl"
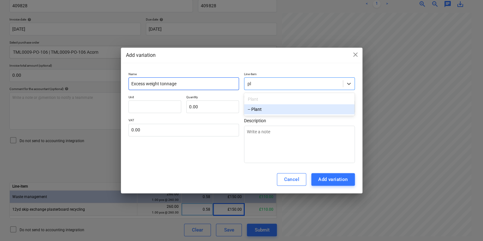
type textarea "x"
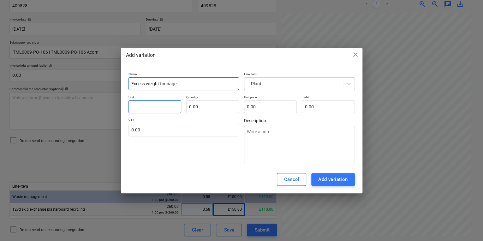
type textarea "x"
type input "p"
type textarea "x"
type input "pc"
type textarea "x"
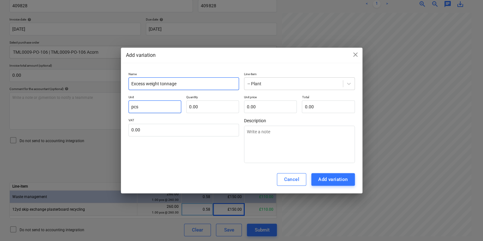
type input "pcs"
type textarea "x"
type input "1.00"
type textarea "x"
type input "2"
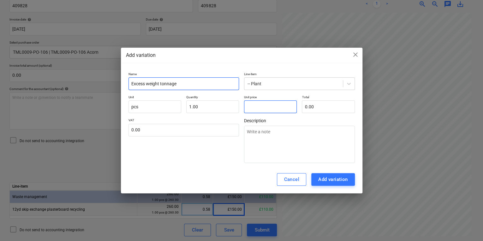
type input "2.00"
type textarea "x"
type input "24"
type input "24.00"
type textarea "x"
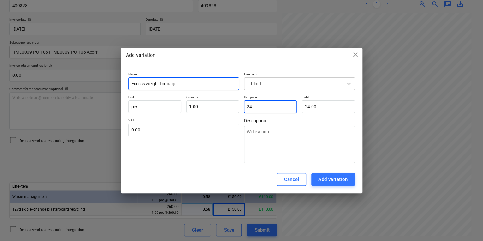
type input "244"
type input "244.00"
type textarea "x"
type input "244."
type textarea "x"
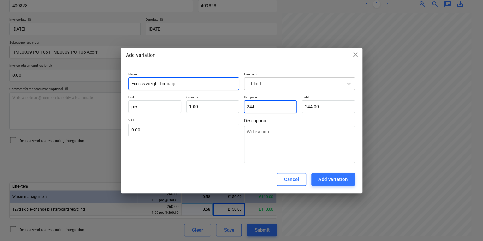
type input "244.2"
type input "244.20"
type textarea "x"
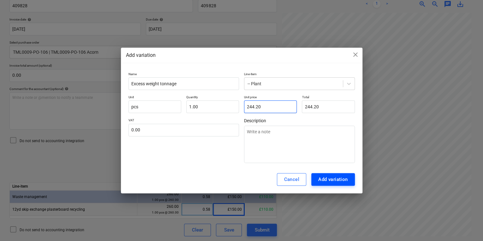
type input "244.20"
click at [334, 181] on div "Add variation" at bounding box center [333, 179] width 30 height 8
type textarea "x"
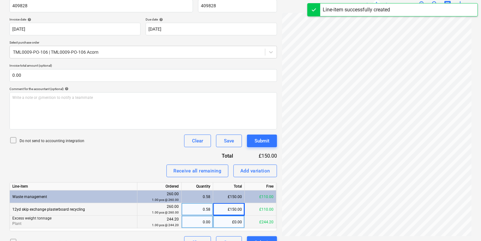
click at [201, 218] on div "0.00" at bounding box center [197, 222] width 26 height 13
type input "1"
click at [262, 139] on div "Submit" at bounding box center [261, 141] width 15 height 8
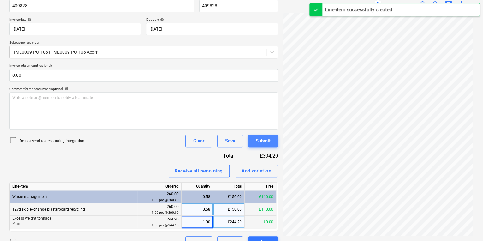
scroll to position [42, 95]
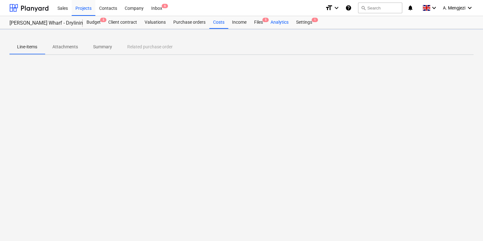
click at [267, 24] on div "Analytics" at bounding box center [280, 22] width 26 height 13
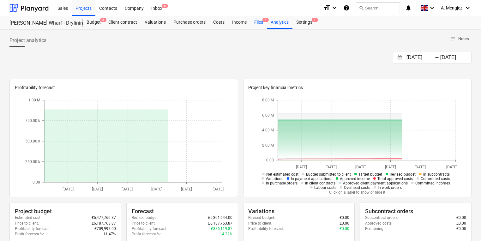
click at [258, 21] on div "Files 4" at bounding box center [258, 22] width 16 height 13
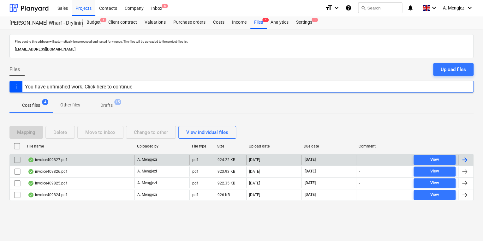
click at [82, 160] on div "invoice409827.pdf" at bounding box center [80, 160] width 110 height 10
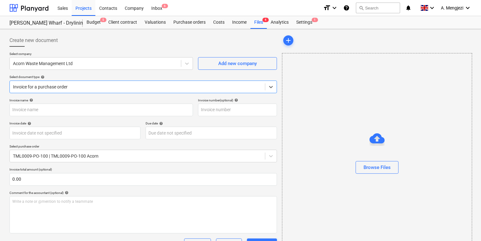
type input "409827"
type input "[DATE]"
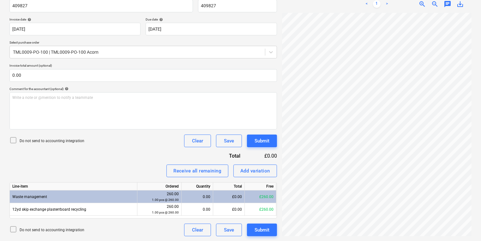
scroll to position [22, 96]
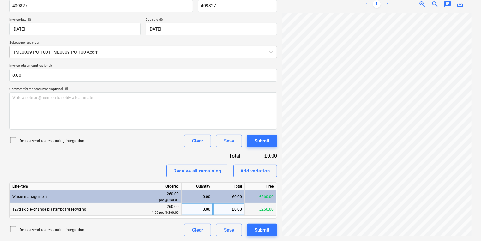
click at [191, 212] on div "0.00" at bounding box center [197, 209] width 26 height 13
click at [239, 206] on div "£0.00" at bounding box center [229, 209] width 32 height 13
type input "150"
click at [264, 163] on div "Create new document Select company Acorn Waste Management Ltd Add new company S…" at bounding box center [240, 83] width 467 height 311
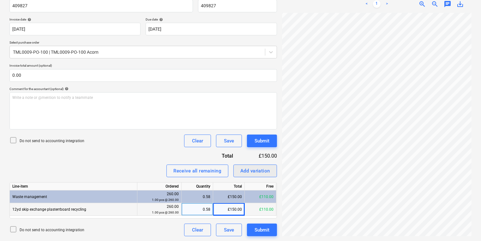
click at [248, 175] on button "Add variation" at bounding box center [255, 170] width 44 height 13
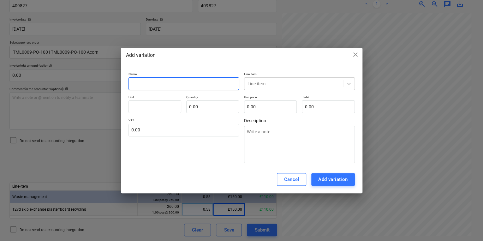
click at [191, 86] on input "text" at bounding box center [183, 83] width 111 height 13
type textarea "x"
type input "E"
type textarea "x"
type input "Ex"
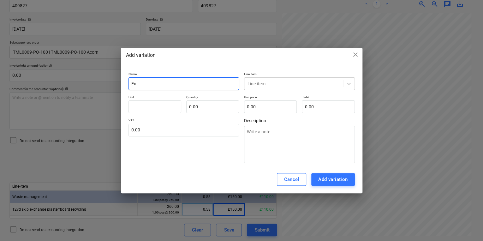
type textarea "x"
type input "Exc"
type textarea "x"
type input "Exce"
type textarea "x"
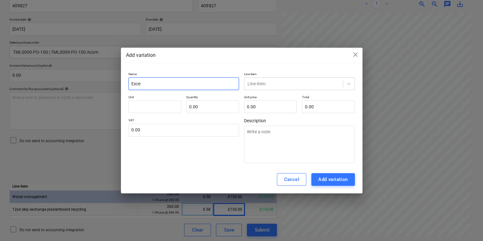
type input "Exces"
type textarea "x"
type input "Excess"
type textarea "x"
type input "Excess"
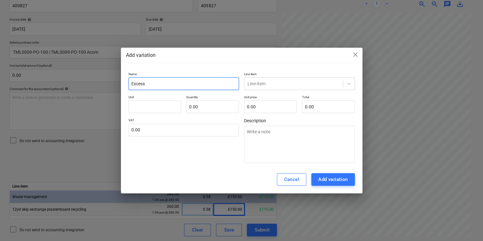
type textarea "x"
type input "Excess w"
type textarea "x"
type input "Excess we"
type textarea "x"
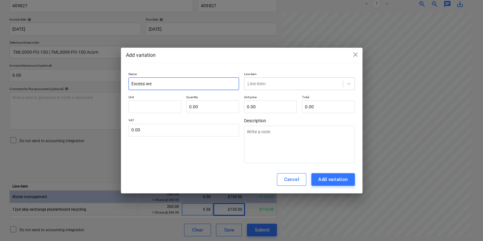
type input "Excess wei"
type textarea "x"
type input "Excess weig"
type textarea "x"
type input "Excess weight"
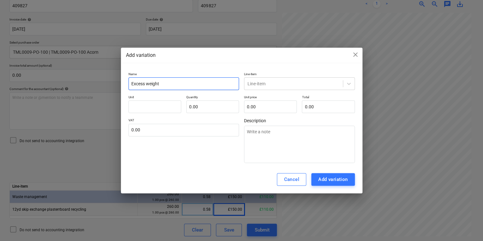
type textarea "x"
type input "Excess weight"
type textarea "x"
type input "Excess weight c"
type textarea "x"
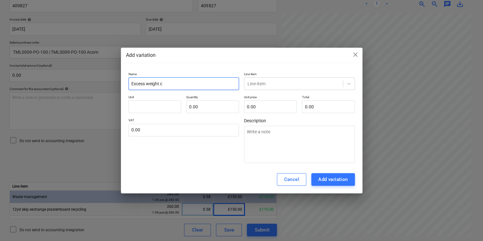
type input "Excess weight ch"
type textarea "x"
type input "Excess weight cha"
type textarea "x"
type input "Excess weight charg"
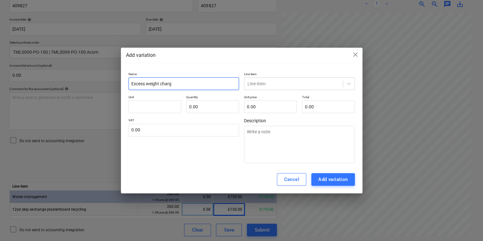
type textarea "x"
type input "Excess weight charge"
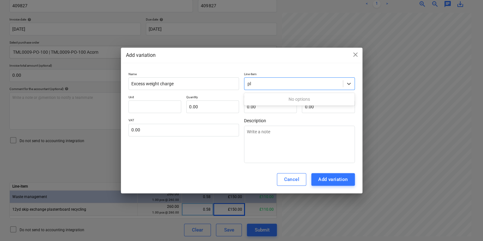
type input "pla"
type textarea "x"
click at [332, 180] on div "Add variation" at bounding box center [333, 179] width 30 height 8
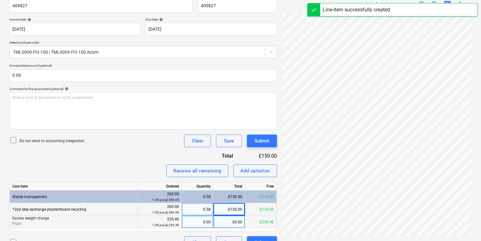
click at [202, 220] on div "0.00" at bounding box center [197, 222] width 26 height 13
click at [258, 140] on div "Submit" at bounding box center [261, 141] width 15 height 8
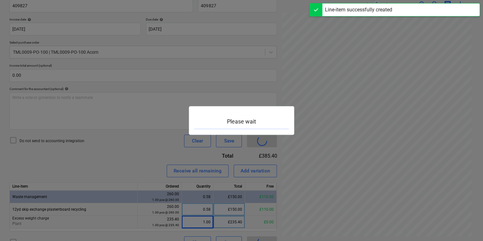
scroll to position [27, 95]
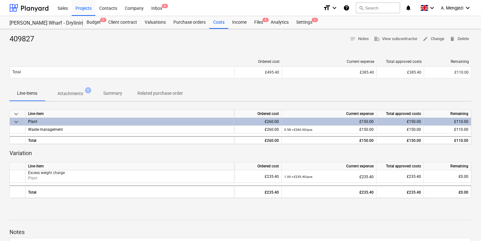
drag, startPoint x: 279, startPoint y: 91, endPoint x: 277, endPoint y: 87, distance: 4.4
click at [279, 91] on div "Line-items Attachments 1 Summary Related purchase order" at bounding box center [240, 93] width 462 height 15
click at [264, 25] on div "Files 3" at bounding box center [258, 22] width 16 height 13
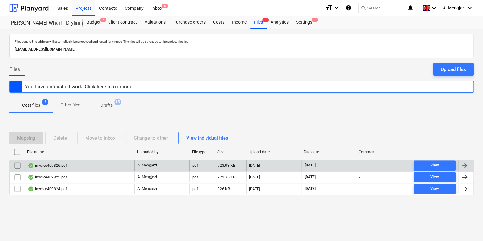
click at [112, 161] on div "invoice409826.pdf" at bounding box center [80, 165] width 110 height 10
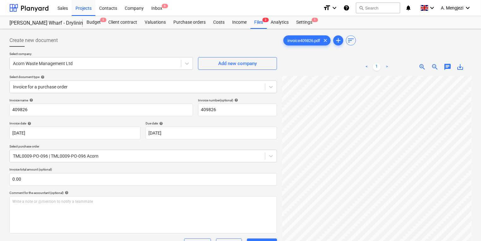
scroll to position [58, 49]
click at [157, 82] on div "Invoice for a purchase order" at bounding box center [137, 86] width 255 height 9
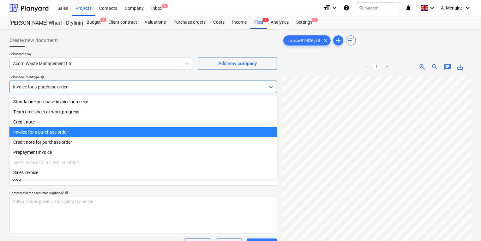
click at [157, 82] on div "Invoice for a purchase order" at bounding box center [137, 86] width 255 height 9
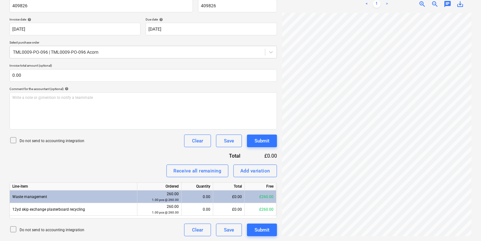
scroll to position [70, 96]
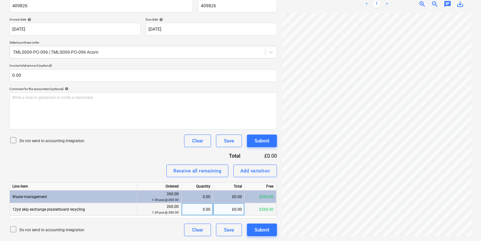
click at [200, 208] on div "0.00" at bounding box center [197, 209] width 26 height 13
click at [235, 210] on div "£0.00" at bounding box center [229, 209] width 32 height 13
click at [252, 170] on div "Add variation" at bounding box center [255, 171] width 30 height 8
click at [480, 121] on html "Sales Projects Contacts Company Inbox 6 format_size keyboard_arrow_down help se…" at bounding box center [240, 16] width 481 height 241
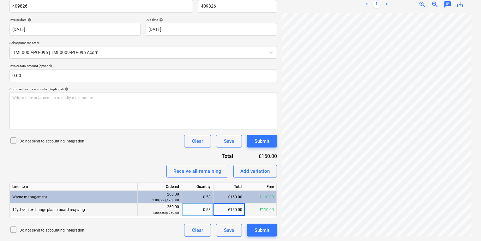
scroll to position [73, 96]
click at [236, 173] on button "Add variation" at bounding box center [255, 171] width 44 height 13
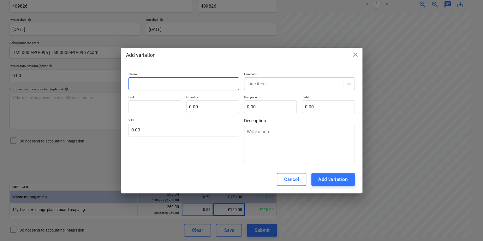
click at [167, 84] on input "text" at bounding box center [183, 83] width 111 height 13
click at [343, 187] on div "Cancel Add variation" at bounding box center [241, 179] width 241 height 28
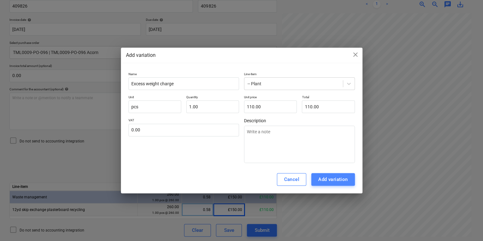
click at [341, 180] on div "Add variation" at bounding box center [333, 179] width 30 height 8
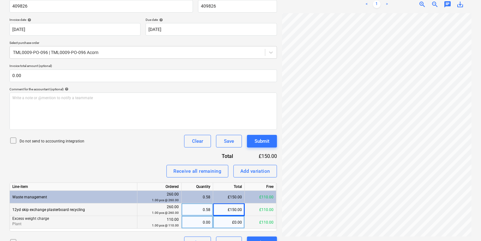
click at [202, 223] on div "0.00" at bounding box center [197, 222] width 26 height 13
click at [117, 219] on p "Excess weight charge" at bounding box center [73, 218] width 122 height 5
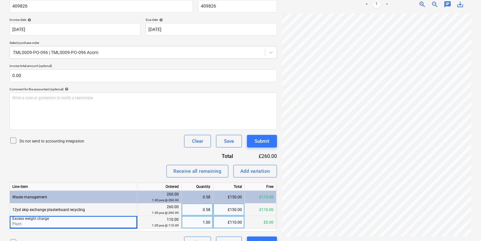
click at [116, 218] on p "Excess weight charge" at bounding box center [73, 218] width 122 height 5
click at [156, 221] on div "110.00 1.00 pcs @ 110.00" at bounding box center [159, 223] width 39 height 12
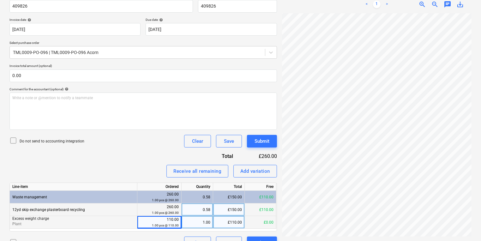
click at [192, 219] on div "1.00" at bounding box center [197, 222] width 26 height 13
click at [169, 224] on small "1.00 pcs @ 110.00" at bounding box center [165, 225] width 27 height 3
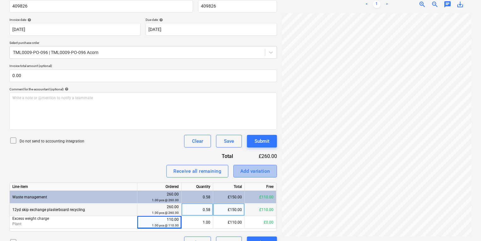
click at [252, 173] on div "Add variation" at bounding box center [255, 171] width 30 height 8
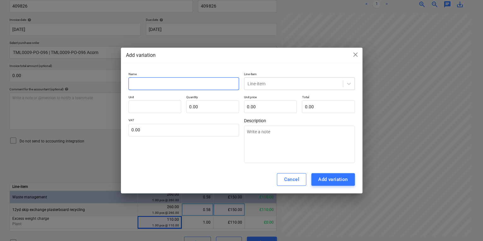
click at [217, 87] on input "text" at bounding box center [183, 83] width 111 height 13
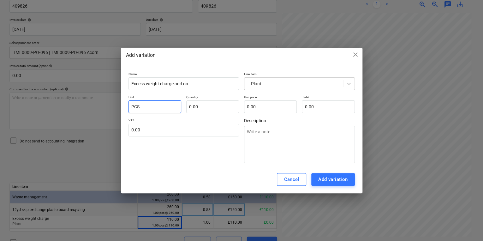
click at [158, 107] on input "PCS" at bounding box center [154, 106] width 53 height 13
click at [329, 176] on div "Add variation" at bounding box center [333, 179] width 30 height 8
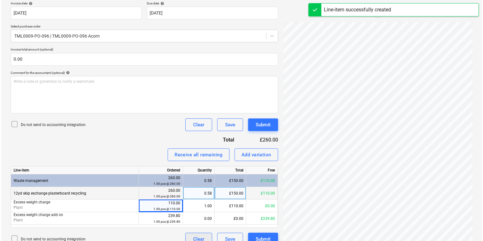
scroll to position [129, 0]
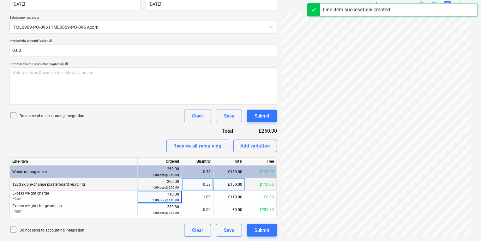
click at [191, 215] on div "Line-item Ordered Quantity Total Free Waste management 260.00 1.00 pcs @ 260.00…" at bounding box center [142, 188] width 267 height 62
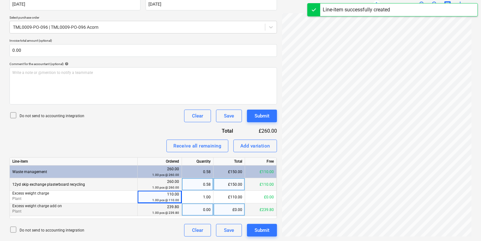
click at [194, 211] on div "0.00" at bounding box center [197, 209] width 26 height 13
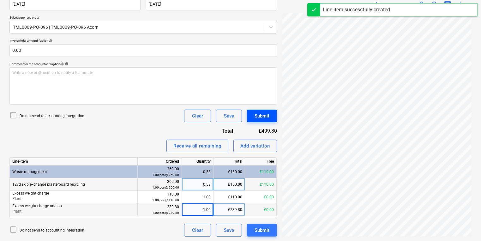
click at [271, 114] on button "Submit" at bounding box center [262, 116] width 30 height 13
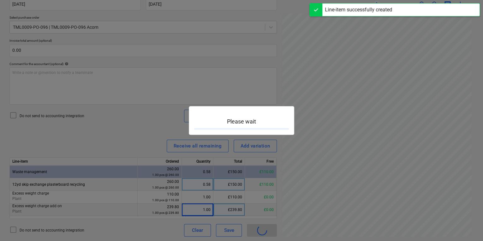
scroll to position [73, 95]
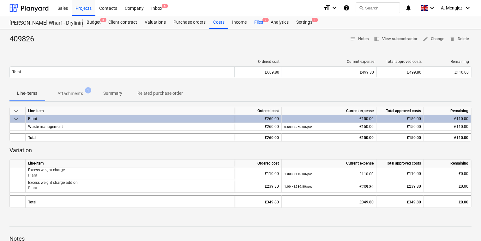
click at [257, 24] on div "Files 2" at bounding box center [258, 22] width 16 height 13
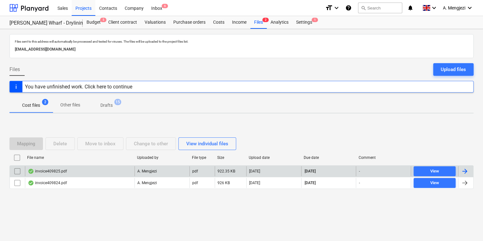
click at [91, 169] on div "invoice409825.pdf" at bounding box center [80, 171] width 110 height 10
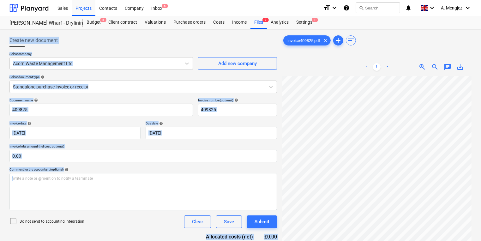
drag, startPoint x: 471, startPoint y: 154, endPoint x: 424, endPoint y: 28, distance: 135.0
click at [424, 28] on div "Sales Projects Contacts Company Inbox 6 format_size keyboard_arrow_down help se…" at bounding box center [240, 152] width 481 height 304
click at [256, 145] on p "Invoice total amount (net cost, optional)" at bounding box center [142, 146] width 267 height 5
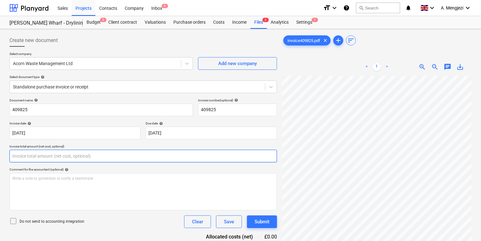
click at [267, 162] on input "text" at bounding box center [142, 156] width 267 height 13
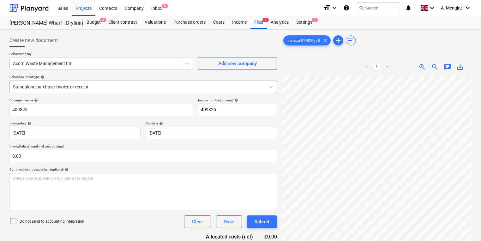
click at [129, 80] on div "Standalone purchase invoice or receipt" at bounding box center [142, 86] width 267 height 13
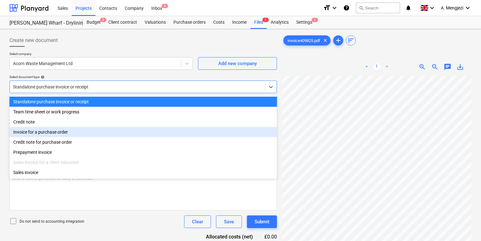
click at [105, 130] on div "Invoice for a purchase order" at bounding box center [142, 132] width 267 height 10
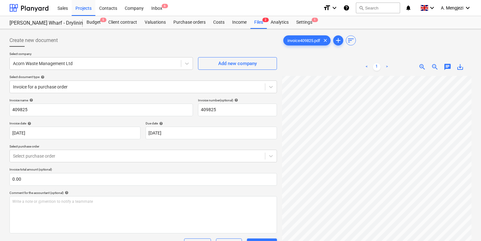
click at [102, 145] on p "Select purchase order" at bounding box center [142, 146] width 267 height 5
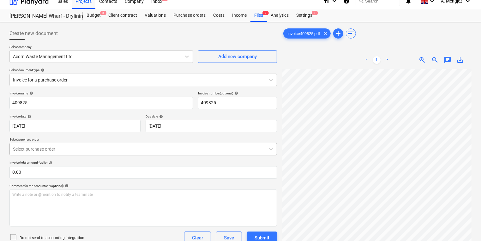
click at [102, 157] on body "Sales Projects Contacts Company Inbox 6 format_size keyboard_arrow_down help se…" at bounding box center [240, 113] width 481 height 241
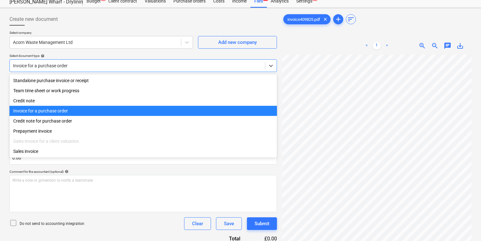
click at [103, 62] on div "Invoice for a purchase order" at bounding box center [137, 65] width 255 height 9
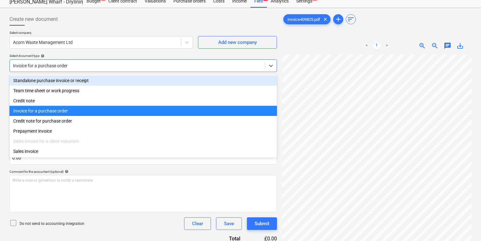
click at [98, 83] on div "Standalone purchase invoice or receipt" at bounding box center [142, 80] width 267 height 10
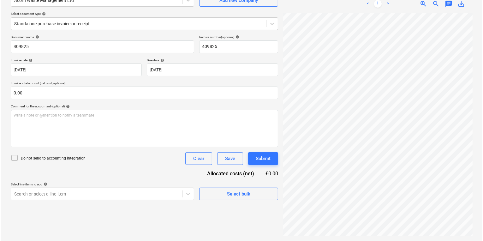
scroll to position [62, 11]
click at [246, 194] on div "Select bulk" at bounding box center [237, 194] width 23 height 8
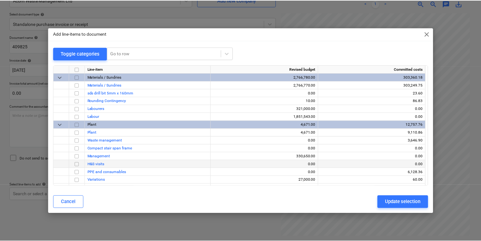
scroll to position [22, 0]
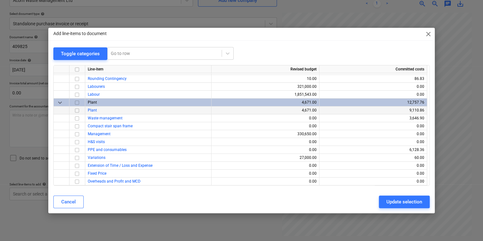
click at [72, 111] on div at bounding box center [77, 110] width 16 height 8
click at [78, 111] on input "checkbox" at bounding box center [77, 110] width 8 height 8
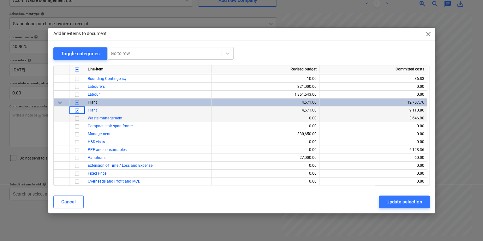
click at [75, 118] on input "checkbox" at bounding box center [77, 118] width 8 height 8
click at [390, 198] on div "Update selection" at bounding box center [404, 202] width 36 height 8
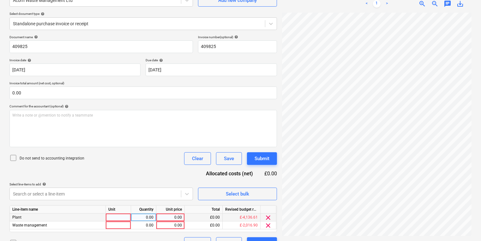
click at [107, 220] on div at bounding box center [118, 217] width 25 height 8
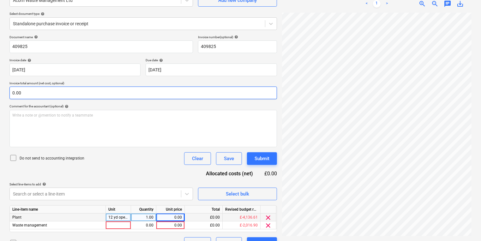
scroll to position [78, 96]
click at [270, 93] on div "Create new document Select company Acorn Waste Management Ltd Add new company S…" at bounding box center [240, 110] width 467 height 284
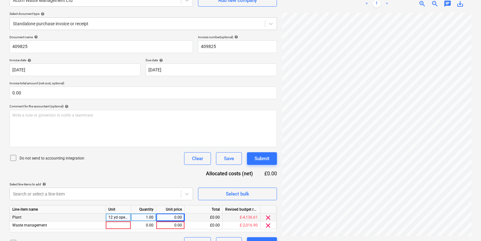
click at [177, 218] on div "0.00" at bounding box center [170, 217] width 23 height 8
click at [127, 224] on div at bounding box center [118, 225] width 25 height 8
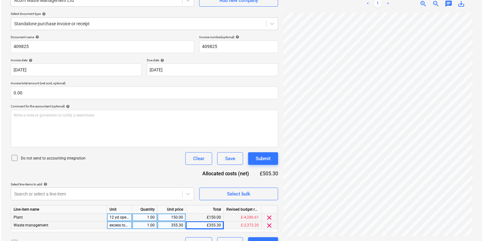
scroll to position [128, 95]
click at [259, 162] on button "Submit" at bounding box center [262, 158] width 30 height 13
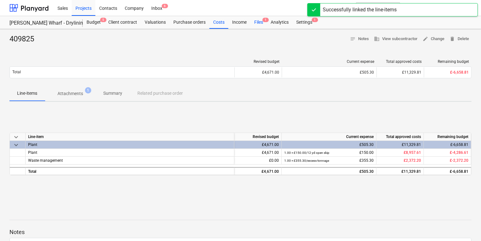
click at [258, 22] on div "Files 1" at bounding box center [258, 22] width 16 height 13
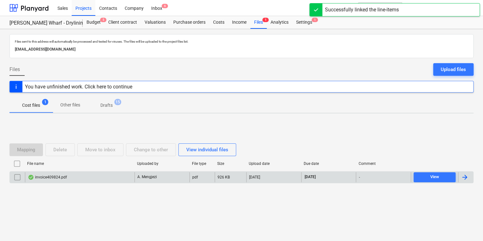
click at [113, 172] on div "invoice409824.pdf" at bounding box center [80, 177] width 110 height 10
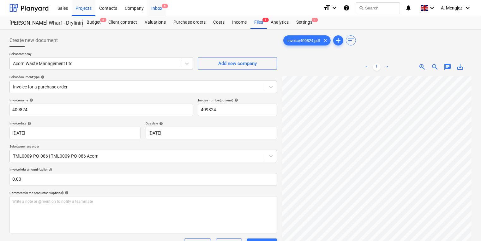
click at [150, 5] on div "Inbox 6" at bounding box center [156, 8] width 19 height 16
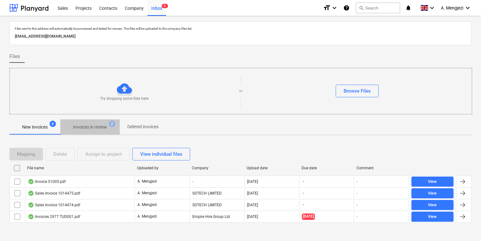
click at [100, 119] on button "Invoices in review 2" at bounding box center [89, 126] width 59 height 15
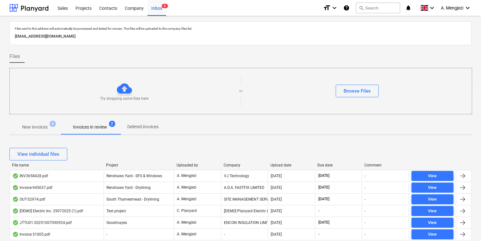
click at [229, 162] on div "View individual files" at bounding box center [240, 154] width 462 height 18
click at [274, 164] on div "Upload date" at bounding box center [292, 165] width 42 height 4
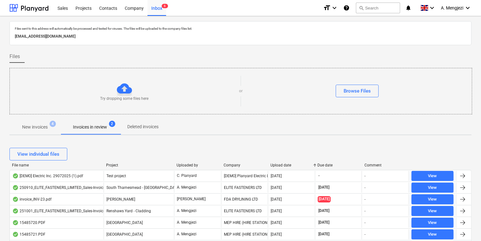
click at [273, 164] on div at bounding box center [267, 165] width 11 height 4
click at [278, 164] on div "Upload date" at bounding box center [292, 165] width 42 height 4
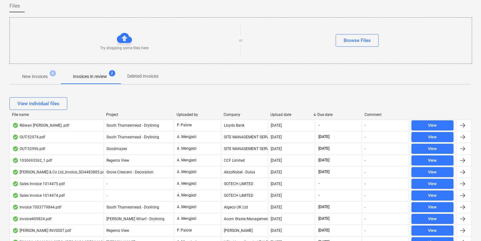
scroll to position [25, 0]
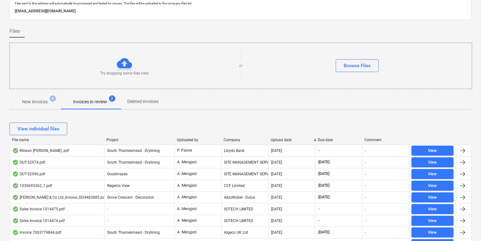
click at [108, 140] on div at bounding box center [103, 140] width 11 height 4
click at [108, 139] on div at bounding box center [103, 140] width 11 height 4
click at [109, 140] on div at bounding box center [103, 140] width 11 height 4
click at [117, 136] on div "View individual files" at bounding box center [240, 129] width 462 height 18
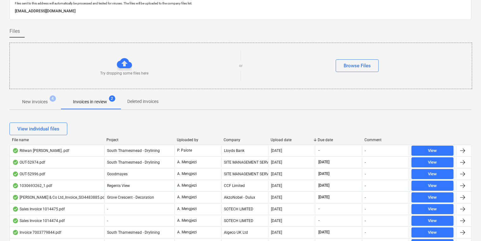
click at [117, 138] on div "Project" at bounding box center [138, 140] width 65 height 4
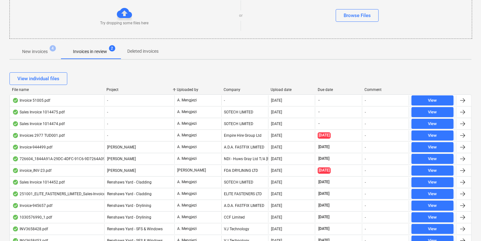
scroll to position [76, 0]
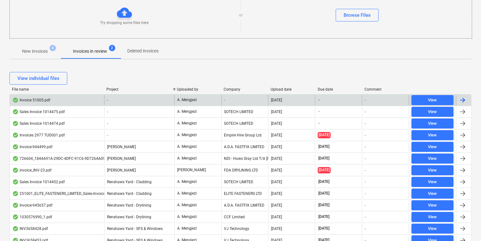
click at [213, 102] on div "A. Mengjezi" at bounding box center [197, 100] width 47 height 10
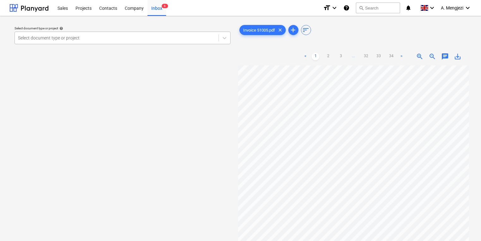
click at [149, 38] on div at bounding box center [116, 38] width 197 height 6
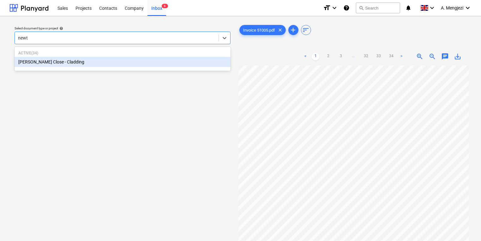
click at [158, 58] on div "[PERSON_NAME] Close - Cladding" at bounding box center [123, 62] width 216 height 10
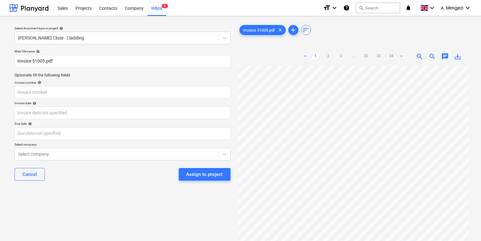
scroll to position [37, 54]
click at [400, 57] on link ">" at bounding box center [401, 57] width 8 height 8
click at [392, 57] on link "34" at bounding box center [391, 57] width 8 height 8
click at [318, 57] on link "1" at bounding box center [316, 57] width 8 height 8
click at [87, 96] on input "text" at bounding box center [123, 92] width 216 height 13
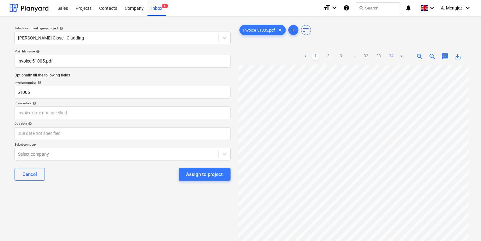
click at [394, 60] on link "34" at bounding box center [391, 57] width 8 height 8
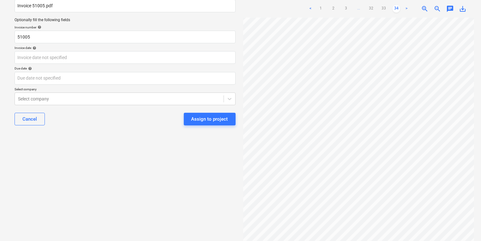
scroll to position [25, 0]
click at [373, 5] on link "32" at bounding box center [371, 9] width 8 height 8
click at [316, 9] on link "1" at bounding box center [314, 9] width 8 height 8
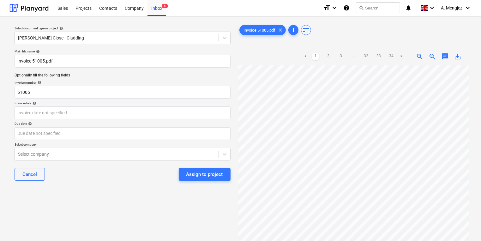
scroll to position [0, 0]
click at [162, 9] on div "Inbox 6" at bounding box center [156, 8] width 19 height 16
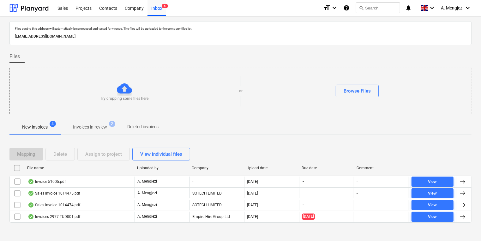
click at [78, 129] on p "Invoices in review" at bounding box center [90, 127] width 34 height 7
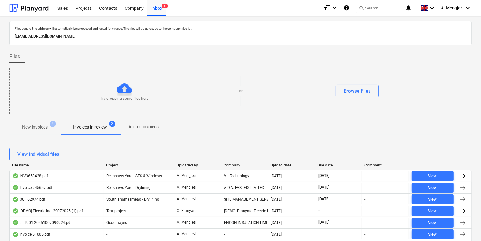
click at [47, 129] on p "New invoices" at bounding box center [35, 127] width 26 height 7
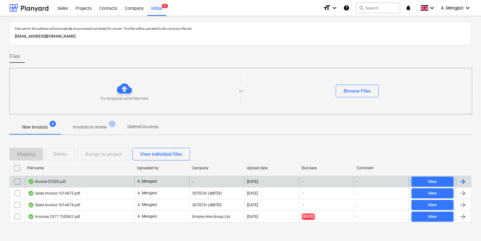
click at [179, 184] on div "A. Mengjezi" at bounding box center [161, 181] width 55 height 10
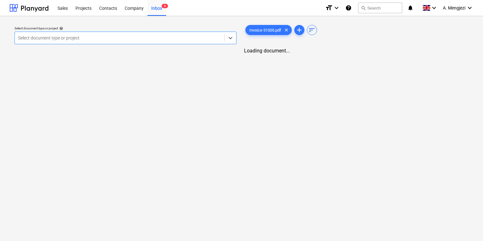
click at [191, 33] on div "Select document type or project" at bounding box center [126, 38] width 222 height 13
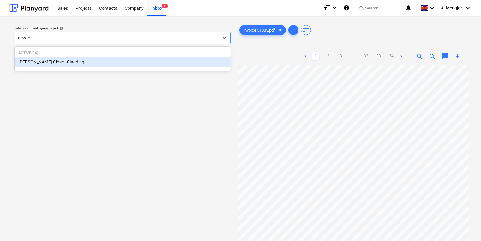
click at [119, 63] on div "[PERSON_NAME] Close - Cladding" at bounding box center [123, 62] width 216 height 10
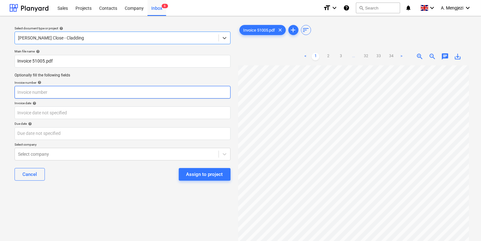
click at [93, 93] on input "text" at bounding box center [123, 92] width 216 height 13
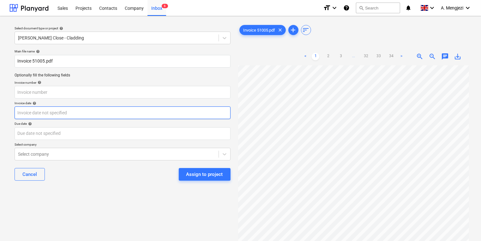
scroll to position [34, 54]
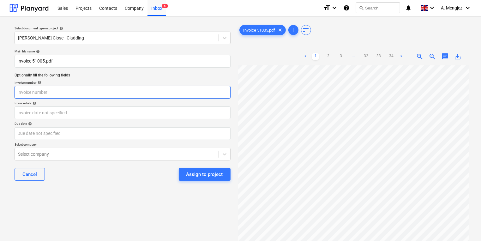
click at [114, 93] on input "text" at bounding box center [123, 92] width 216 height 13
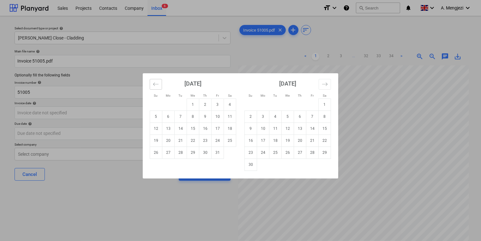
click at [160, 82] on button "Move backward to switch to the previous month." at bounding box center [156, 84] width 12 height 11
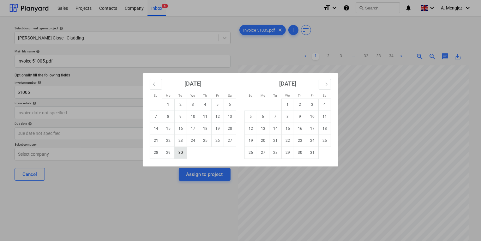
click at [178, 150] on td "30" at bounding box center [181, 152] width 12 height 12
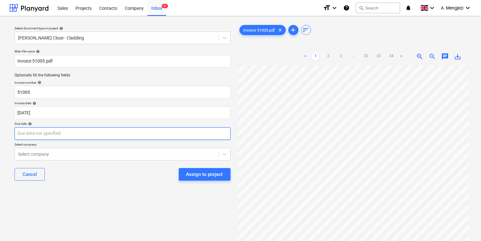
click at [172, 139] on body "Sales Projects Contacts Company Inbox 6 format_size keyboard_arrow_down help se…" at bounding box center [240, 120] width 481 height 241
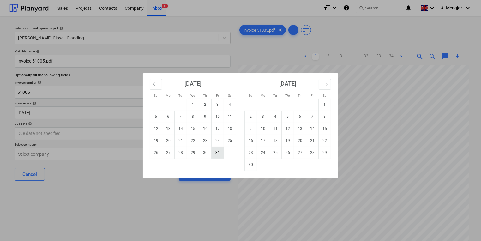
click at [221, 153] on td "31" at bounding box center [218, 152] width 12 height 12
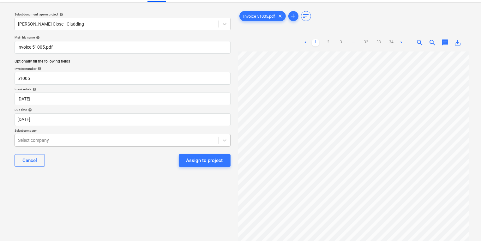
click at [185, 151] on body "Sales Projects Contacts Company Inbox 6 format_size keyboard_arrow_down help se…" at bounding box center [240, 106] width 481 height 241
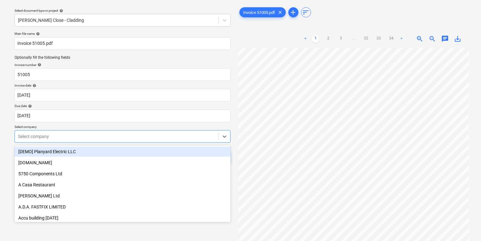
scroll to position [20, 0]
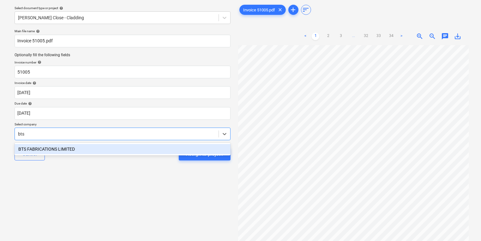
click at [166, 152] on div "BTS FABRICATIONS LIMITED" at bounding box center [123, 149] width 216 height 10
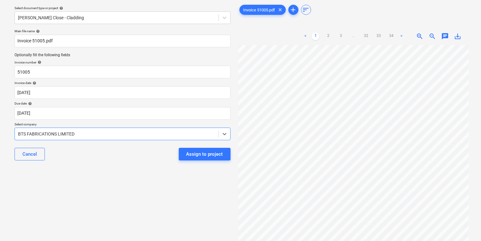
click at [170, 183] on div "Select document type or project help [PERSON_NAME] Close - Cladding Main file n…" at bounding box center [122, 136] width 226 height 270
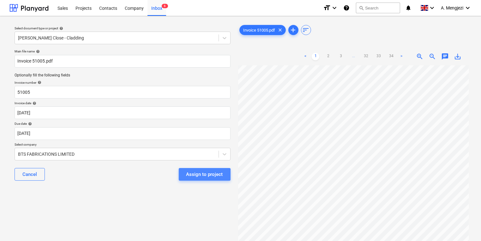
click at [191, 177] on div "Assign to project" at bounding box center [204, 174] width 37 height 8
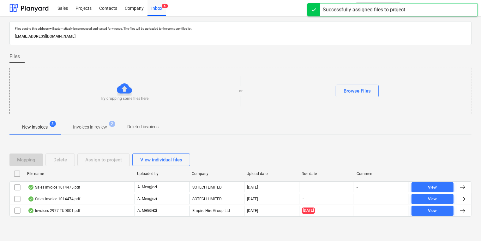
click at [239, 146] on div "Mapping Delete Assign to project View individual files File name Uploaded by Co…" at bounding box center [240, 187] width 462 height 83
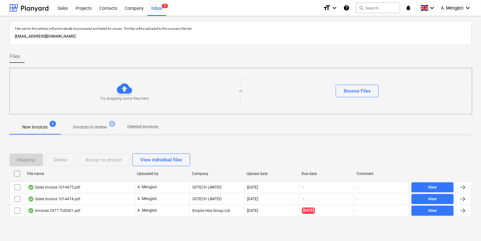
click at [99, 124] on p "Invoices in review" at bounding box center [90, 127] width 34 height 7
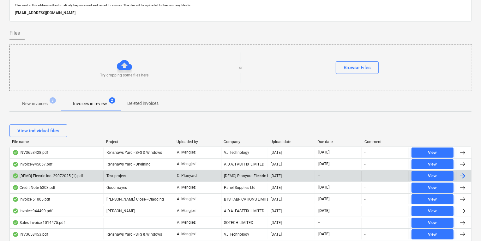
scroll to position [51, 0]
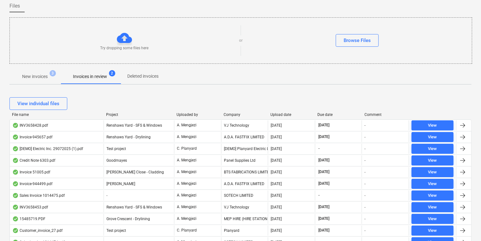
click at [224, 114] on div at bounding box center [220, 114] width 11 height 4
click at [227, 115] on div "Company" at bounding box center [245, 114] width 42 height 4
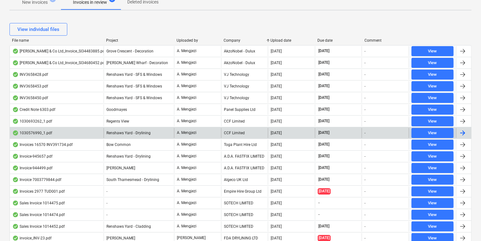
scroll to position [126, 0]
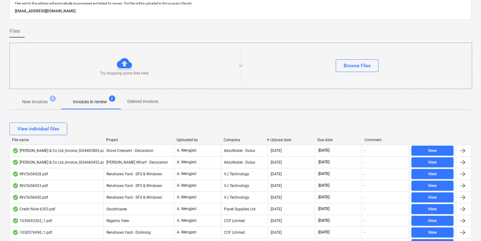
click at [36, 98] on p "New invoices" at bounding box center [35, 101] width 26 height 7
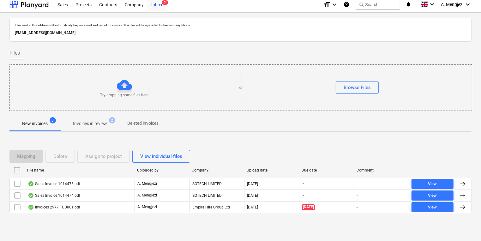
click at [131, 91] on div at bounding box center [124, 84] width 15 height 15
